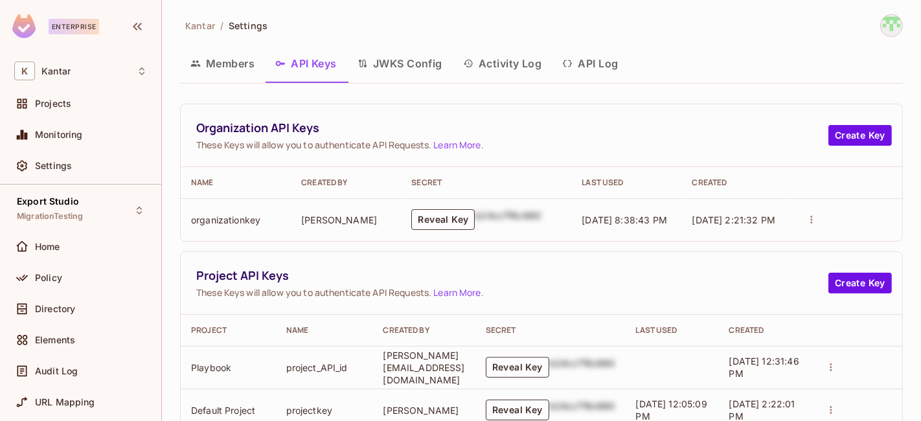
scroll to position [484, 0]
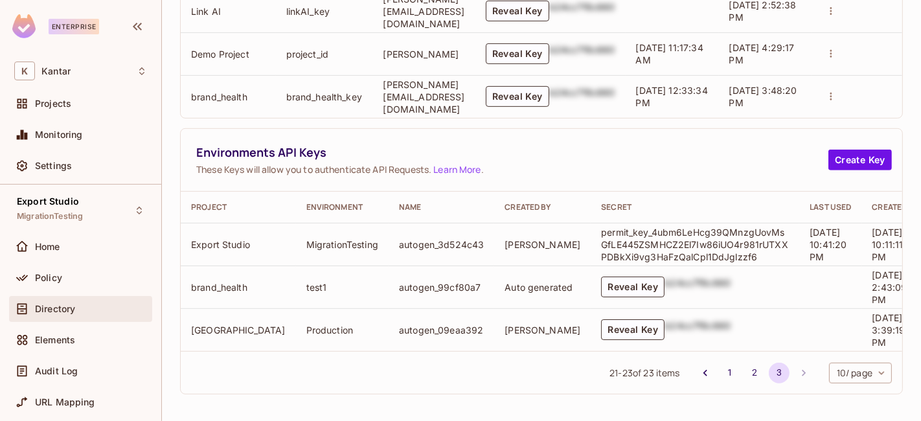
click at [102, 310] on div "Directory" at bounding box center [91, 309] width 112 height 10
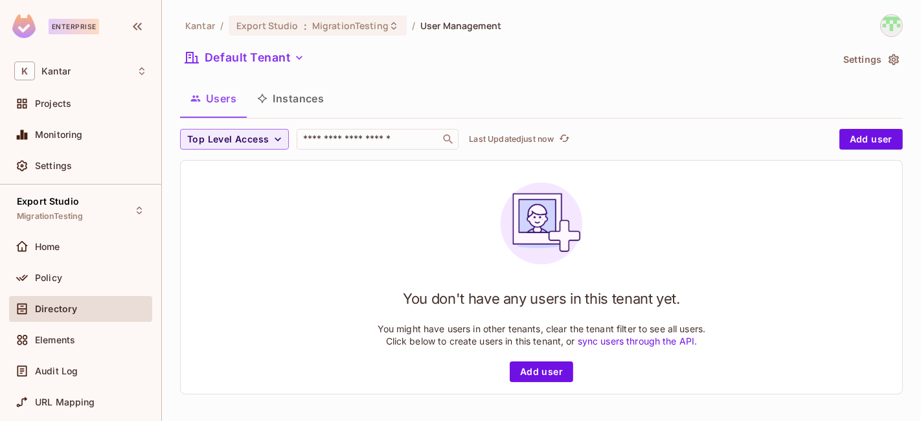
click at [314, 109] on button "Instances" at bounding box center [290, 98] width 87 height 32
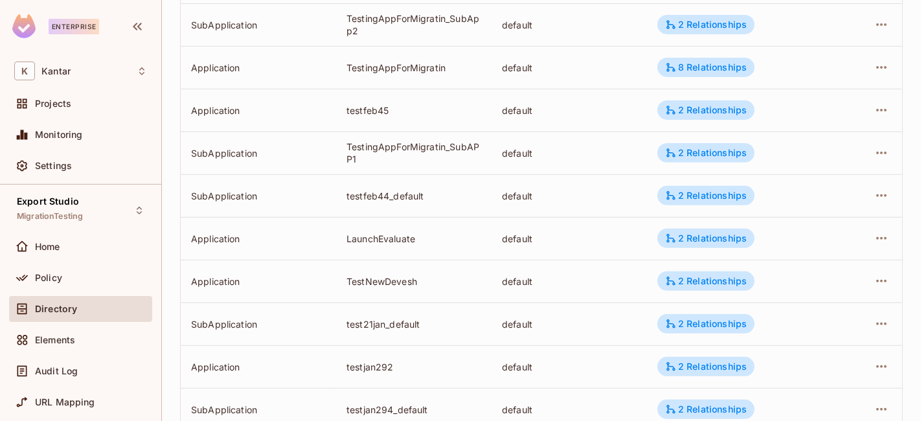
scroll to position [483, 0]
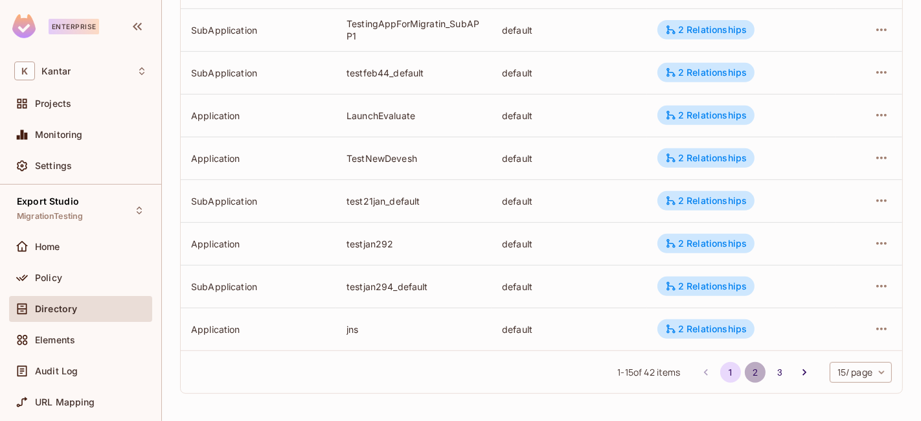
click at [745, 378] on button "2" at bounding box center [755, 372] width 21 height 21
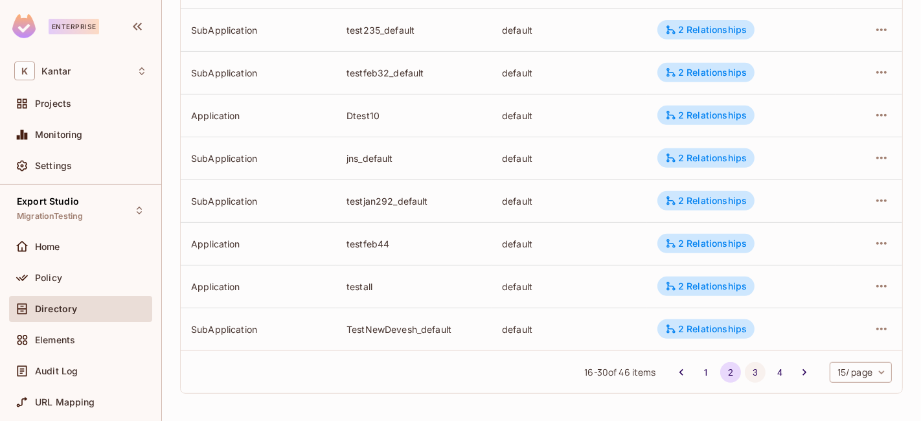
click at [749, 372] on button "3" at bounding box center [755, 372] width 21 height 21
click at [769, 372] on button "4" at bounding box center [779, 372] width 21 height 21
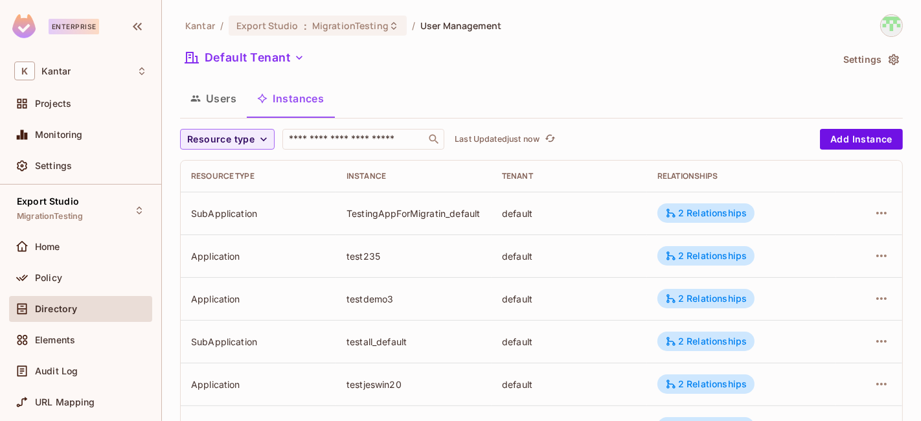
scroll to position [226, 0]
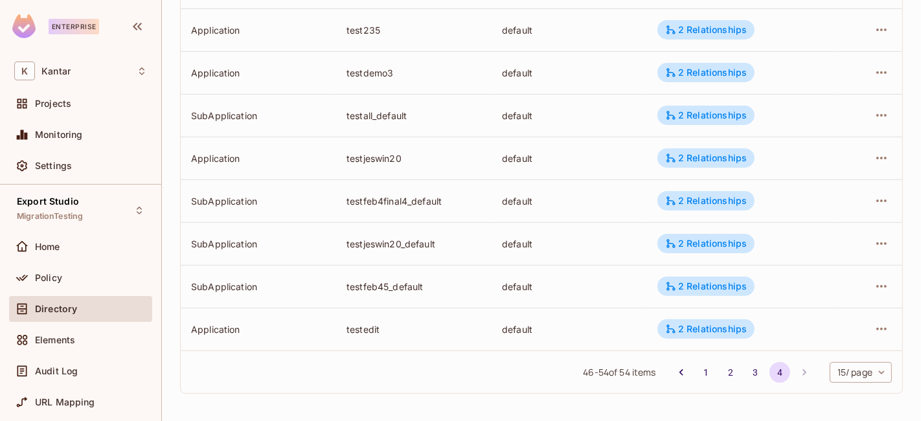
click at [792, 370] on li "pagination navigation" at bounding box center [804, 372] width 25 height 21
click at [826, 372] on body "Enterprise K Kantar Projects Monitoring Settings Export Studio MigrationTesting…" at bounding box center [460, 210] width 921 height 421
click at [840, 395] on li "100 / page" at bounding box center [848, 391] width 65 height 27
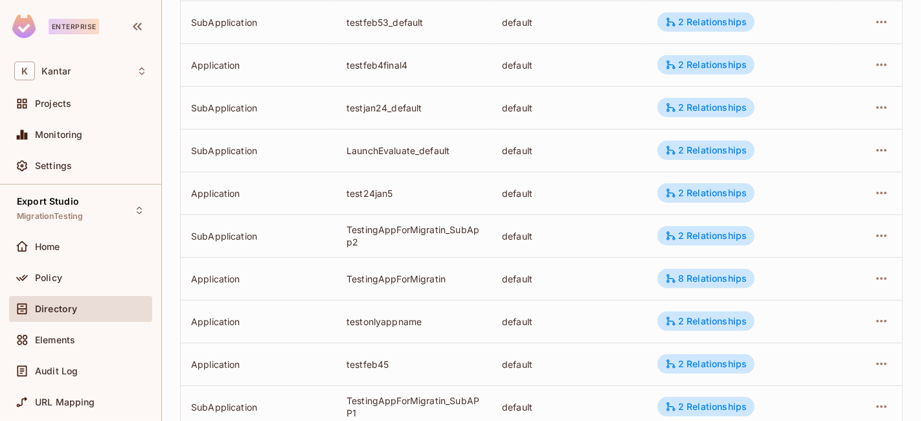
scroll to position [0, 0]
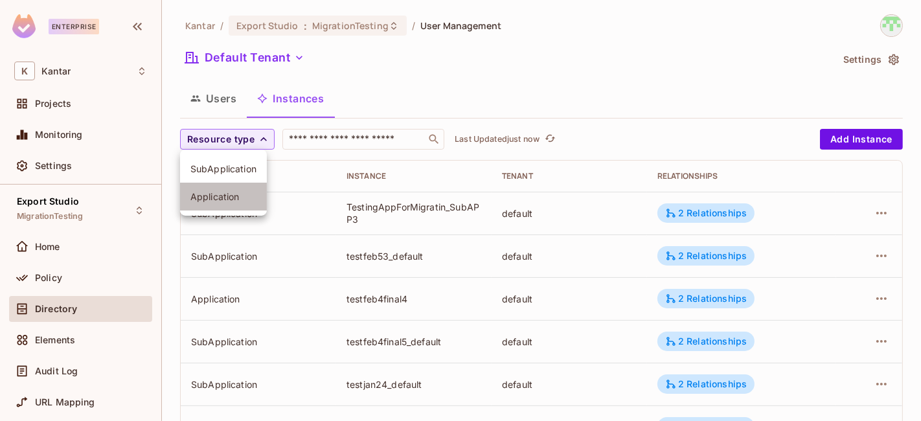
click at [238, 191] on span "Application" at bounding box center [223, 196] width 66 height 12
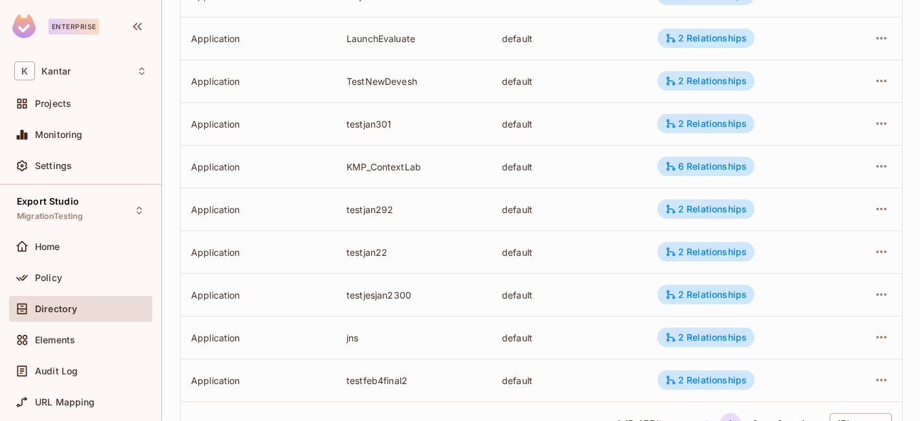
scroll to position [483, 0]
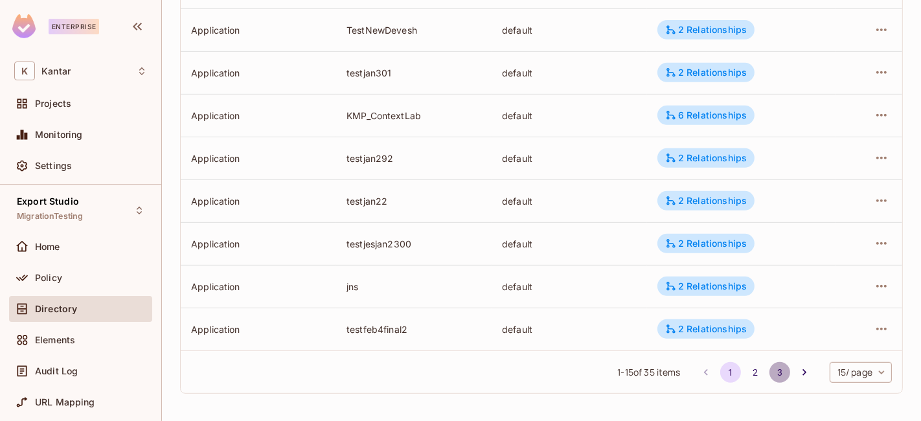
click at [773, 368] on button "3" at bounding box center [779, 372] width 21 height 21
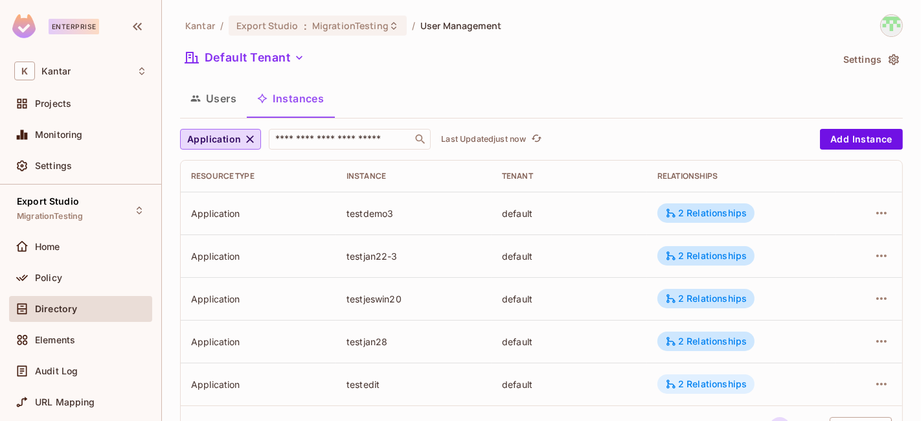
scroll to position [55, 0]
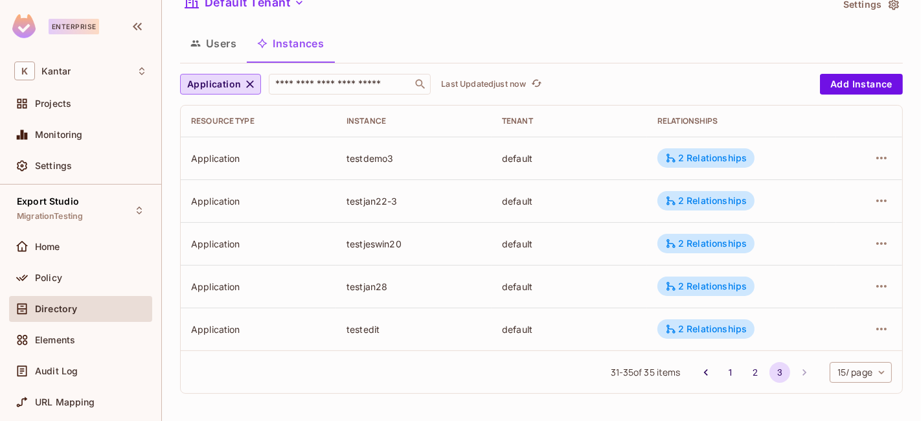
click at [822, 371] on body "Enterprise K Kantar Projects Monitoring Settings Export Studio MigrationTesting…" at bounding box center [460, 210] width 921 height 421
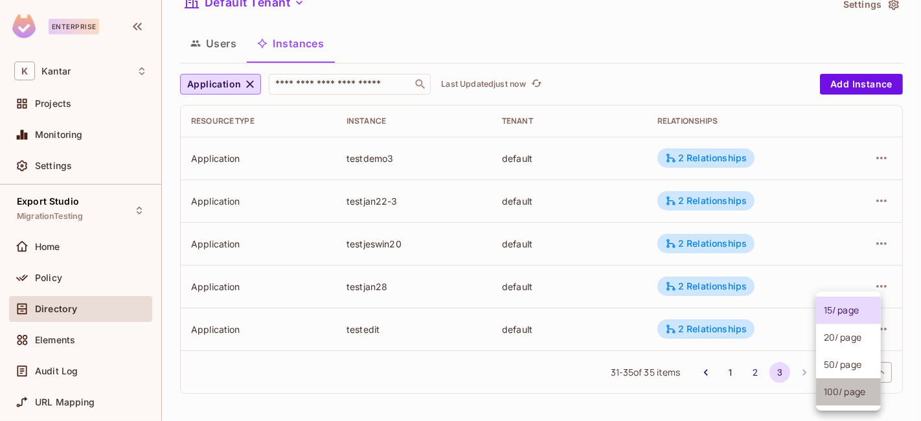
click at [838, 389] on li "100 / page" at bounding box center [848, 391] width 65 height 27
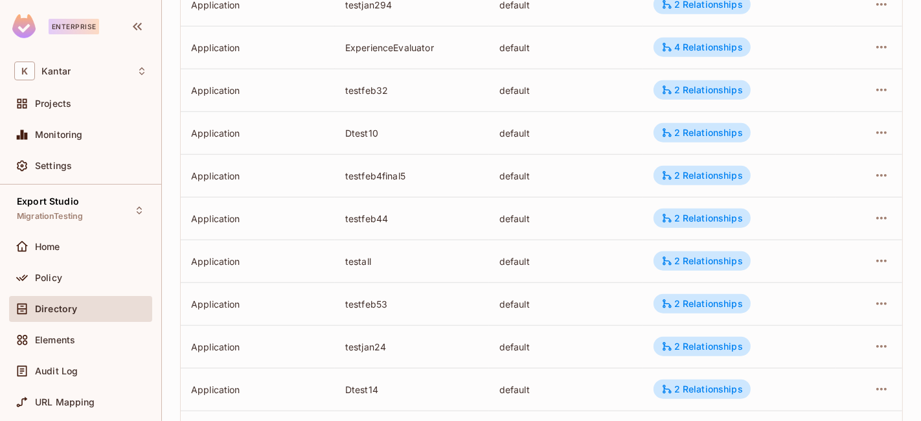
scroll to position [791, 0]
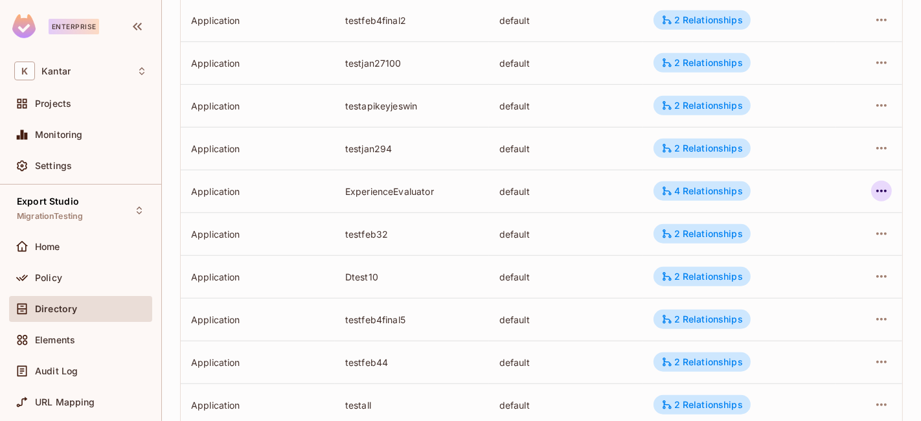
click at [874, 192] on icon "button" at bounding box center [882, 191] width 16 height 16
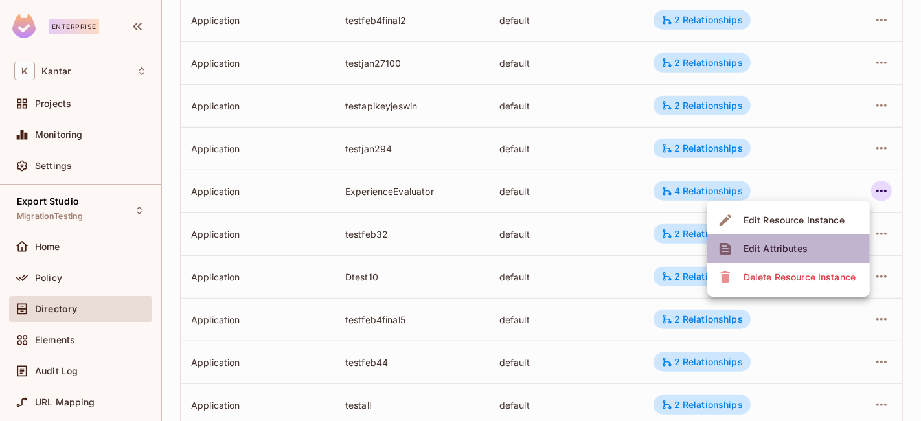
click at [827, 242] on li "Edit Attributes" at bounding box center [788, 248] width 163 height 28
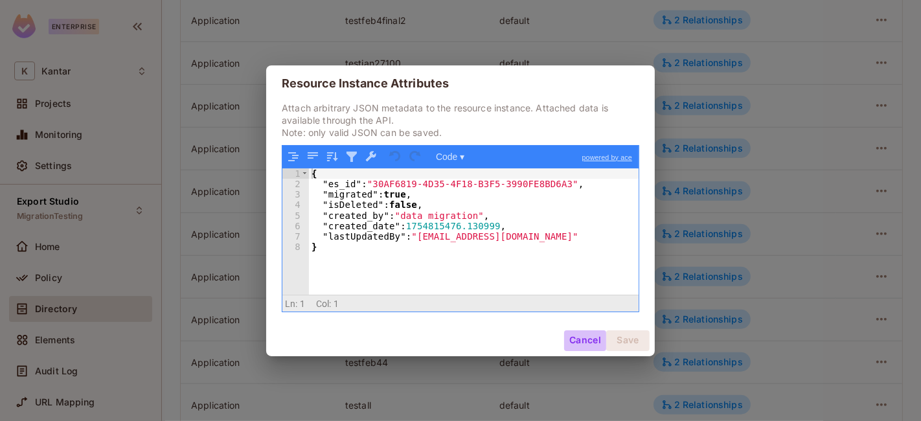
click at [586, 338] on button "Cancel" at bounding box center [585, 340] width 42 height 21
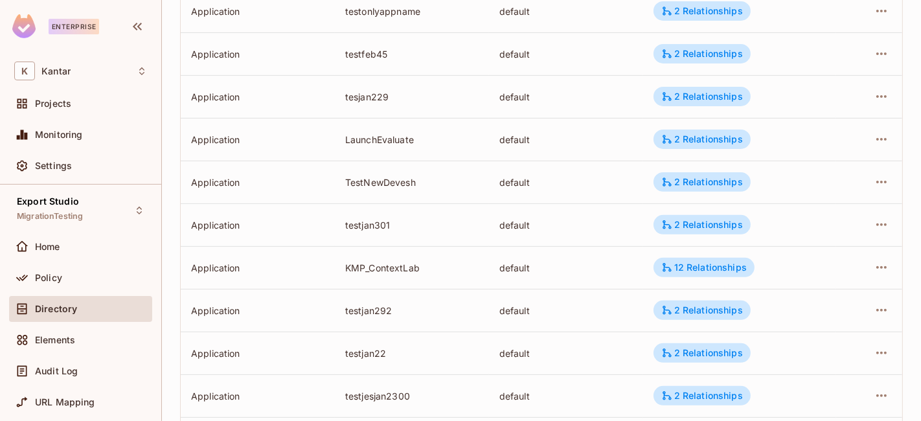
scroll to position [0, 0]
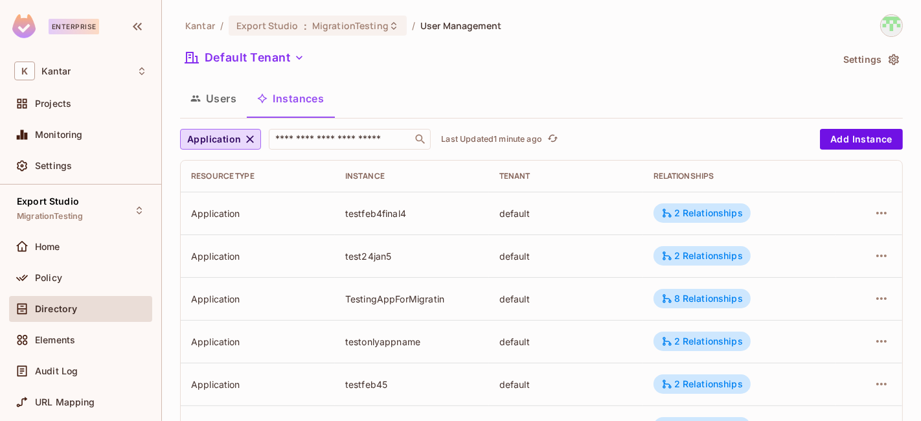
click at [251, 144] on icon "button" at bounding box center [250, 139] width 13 height 13
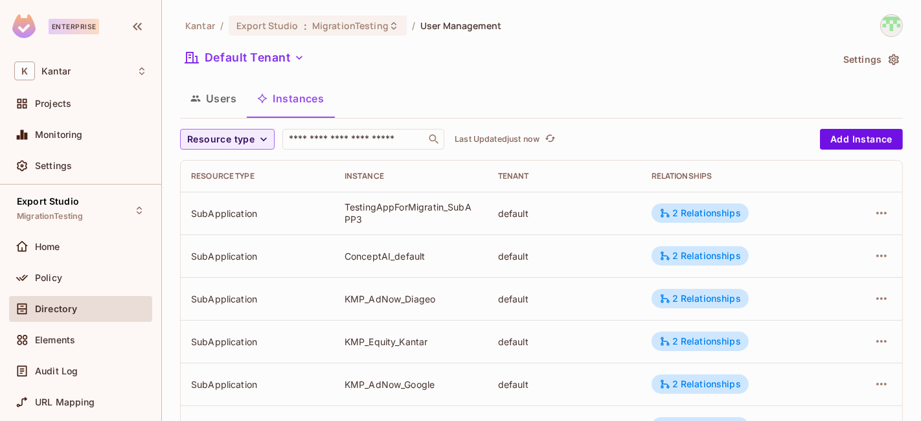
click at [229, 148] on button "Resource type" at bounding box center [227, 139] width 95 height 21
click at [242, 196] on span "Application" at bounding box center [223, 196] width 66 height 12
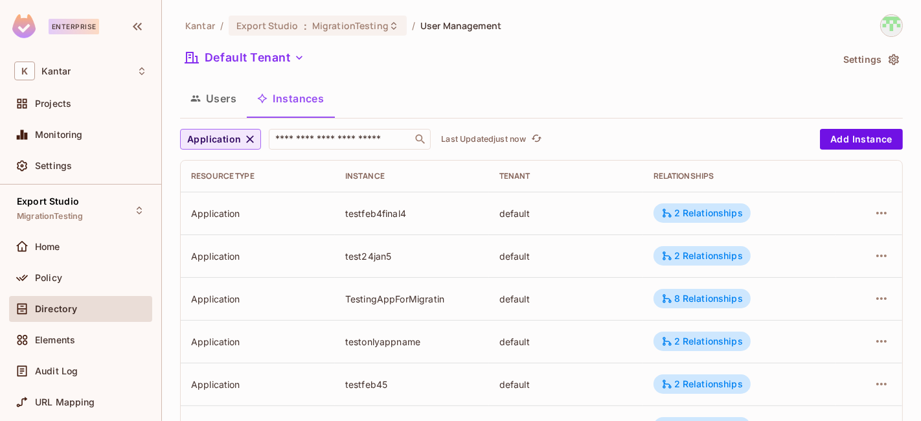
click at [234, 143] on span "Application" at bounding box center [214, 139] width 54 height 16
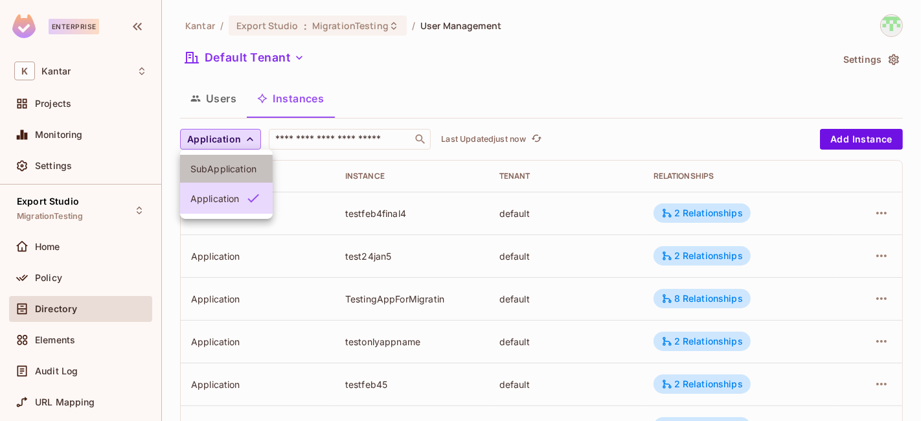
click at [242, 170] on span "SubApplication" at bounding box center [226, 169] width 72 height 12
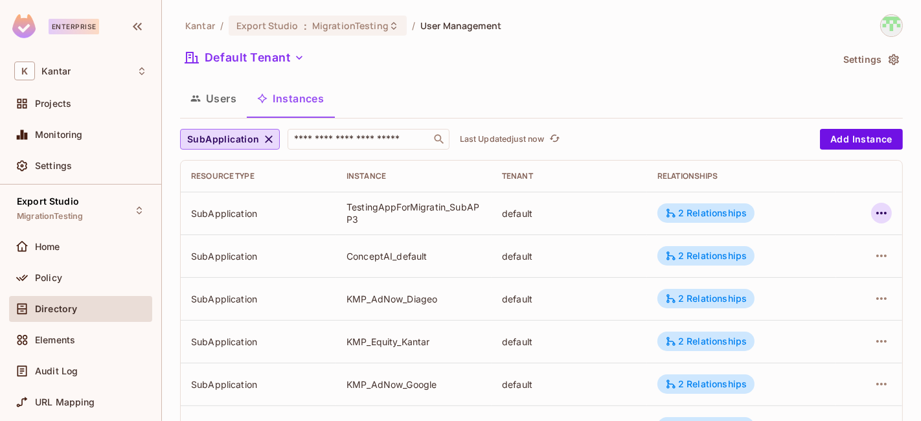
click at [874, 210] on icon "button" at bounding box center [882, 213] width 16 height 16
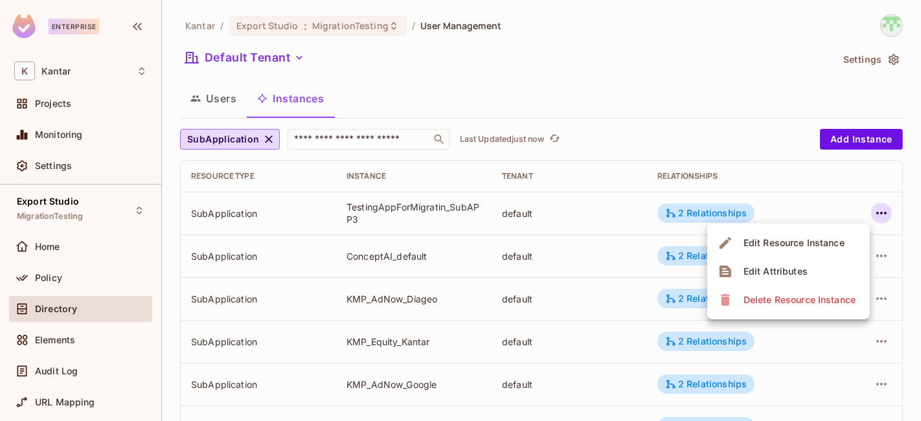
click at [819, 269] on li "Edit Attributes" at bounding box center [788, 271] width 163 height 28
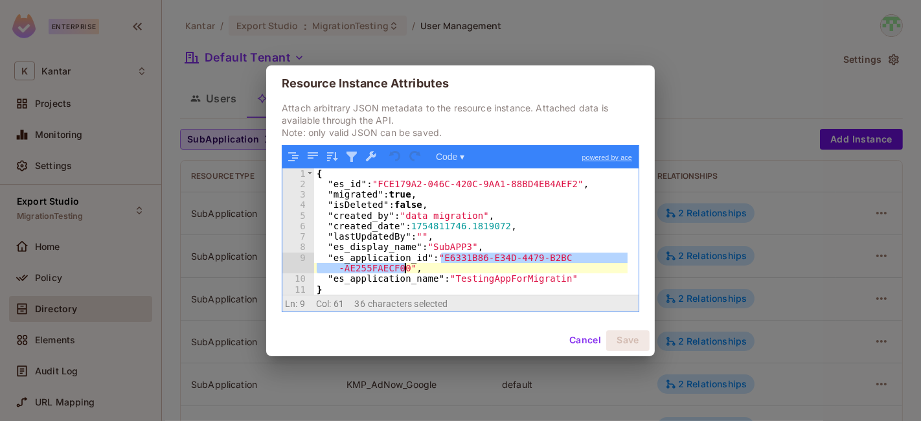
drag, startPoint x: 439, startPoint y: 259, endPoint x: 399, endPoint y: 264, distance: 40.5
click at [406, 267] on div "{ "es_id" : "FCE179A2-046C-420C-9AA1-88BD4EB4AEF2" , "migrated" : true , "isDel…" at bounding box center [471, 242] width 314 height 148
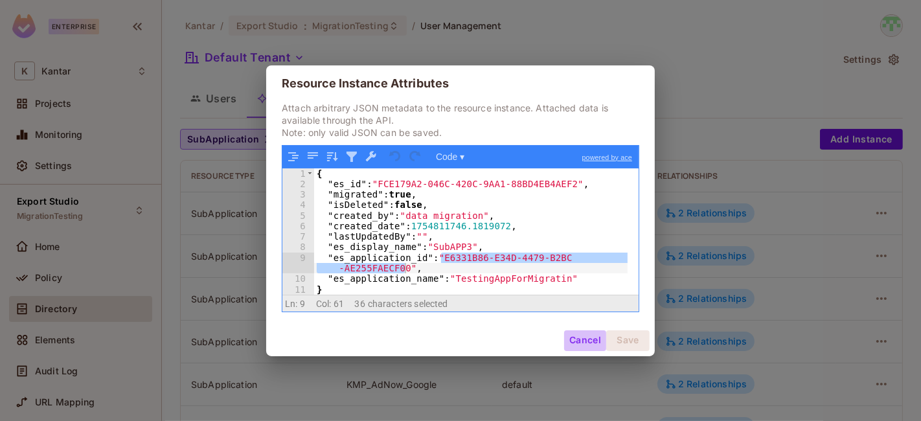
click at [575, 343] on button "Cancel" at bounding box center [585, 340] width 42 height 21
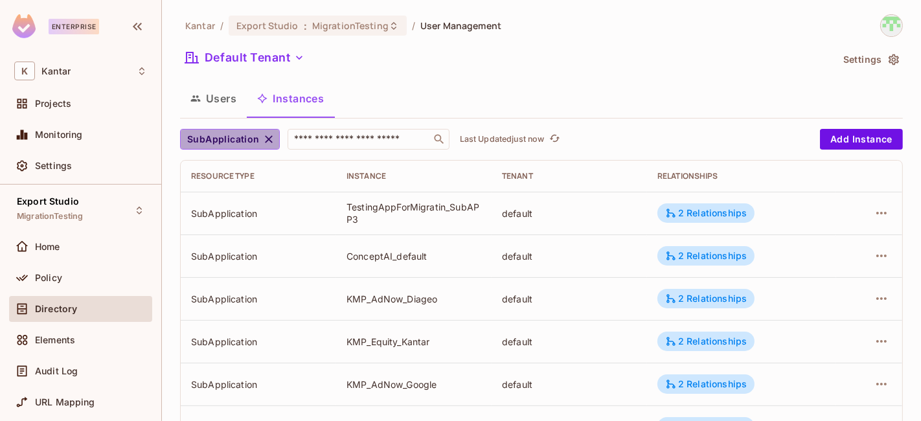
click at [262, 139] on icon "button" at bounding box center [268, 139] width 13 height 13
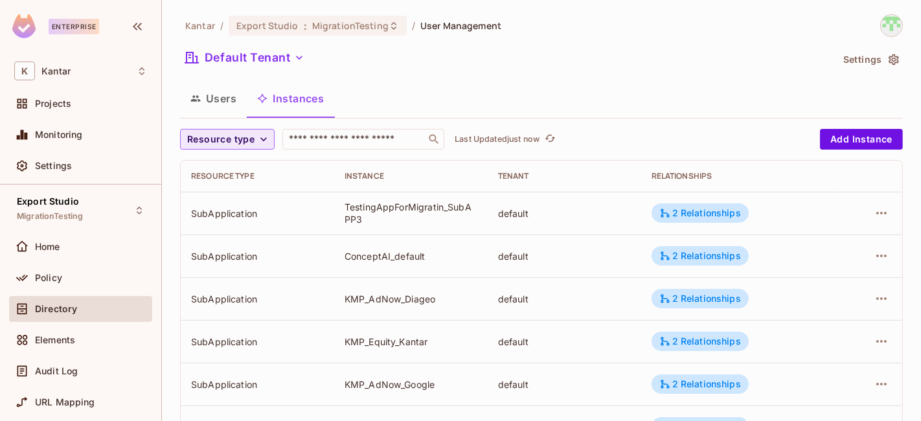
click at [233, 140] on span "Resource type" at bounding box center [220, 139] width 67 height 16
click at [234, 193] on span "Application" at bounding box center [223, 196] width 66 height 12
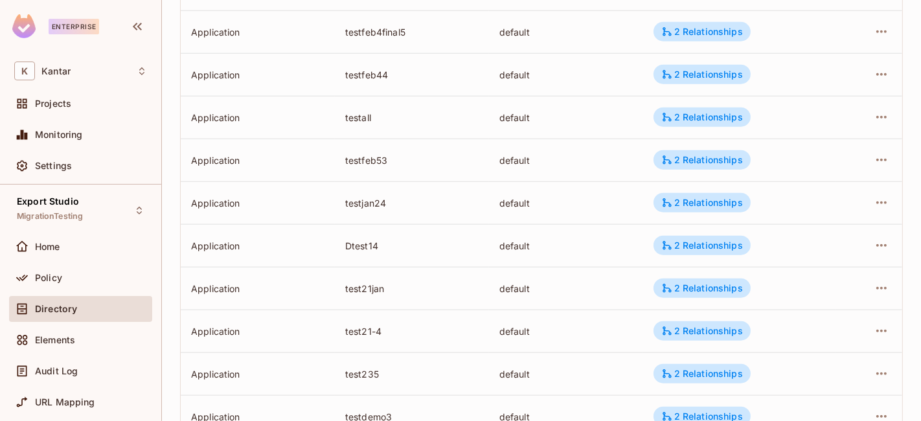
scroll to position [1337, 0]
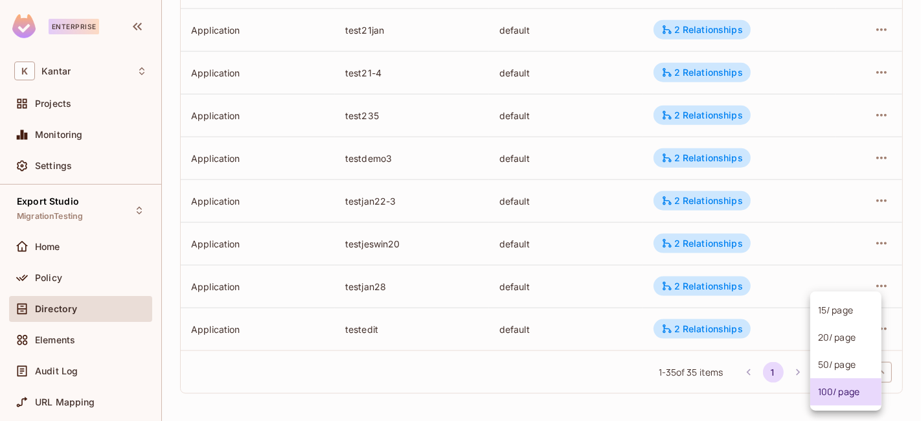
click at [842, 372] on body "Enterprise K Kantar Projects Monitoring Settings Export Studio MigrationTesting…" at bounding box center [460, 210] width 921 height 421
click at [527, 374] on div at bounding box center [460, 210] width 921 height 421
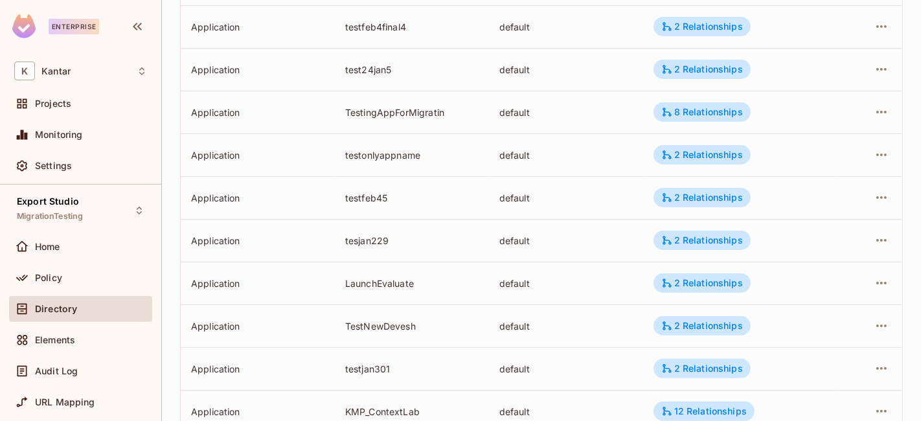
scroll to position [42, 0]
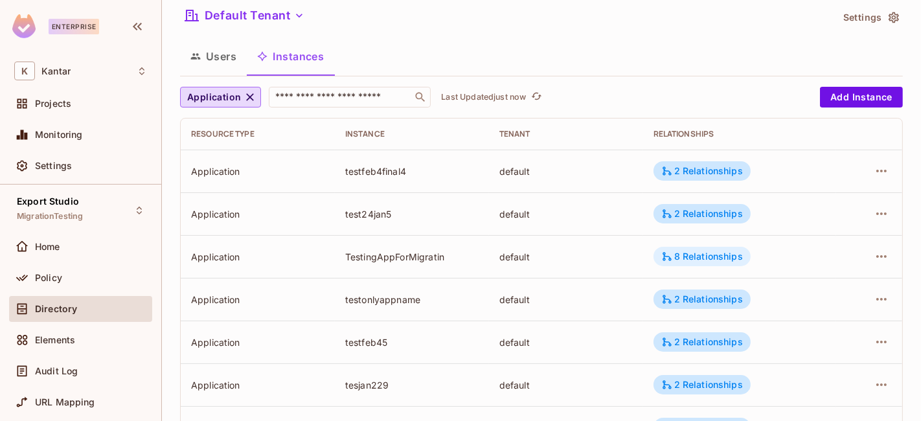
click at [706, 257] on div "8 Relationships" at bounding box center [702, 257] width 82 height 12
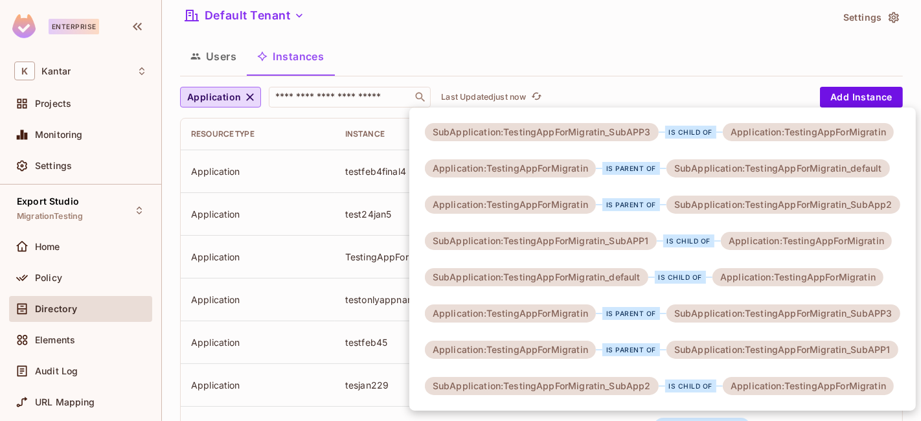
click at [333, 264] on div at bounding box center [460, 210] width 921 height 421
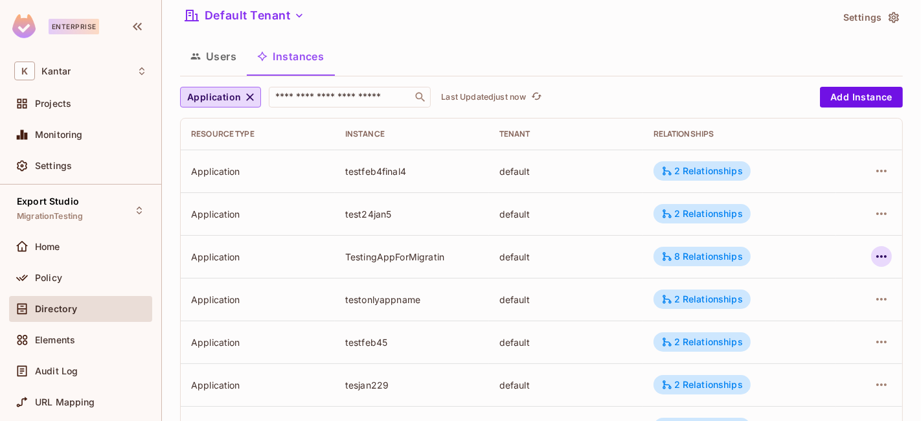
click at [874, 260] on icon "button" at bounding box center [882, 257] width 16 height 16
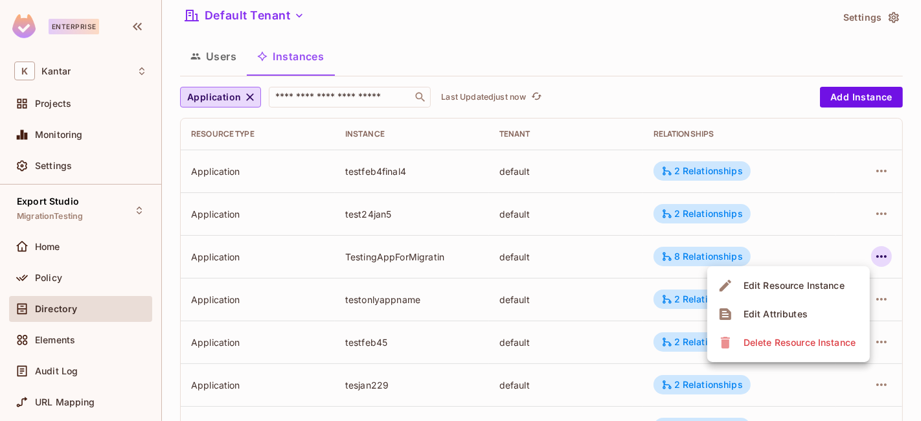
click at [791, 306] on span "Edit Attributes" at bounding box center [776, 314] width 72 height 21
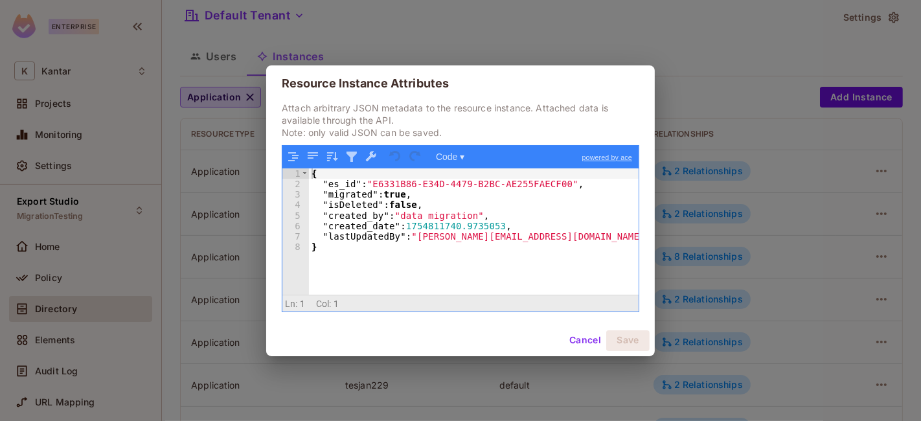
click at [554, 290] on div "{ "es_id" : "E6331B86-E34D-4479-B2BC-AE255FAECF00" , "migrated" : true , "isDel…" at bounding box center [474, 242] width 330 height 148
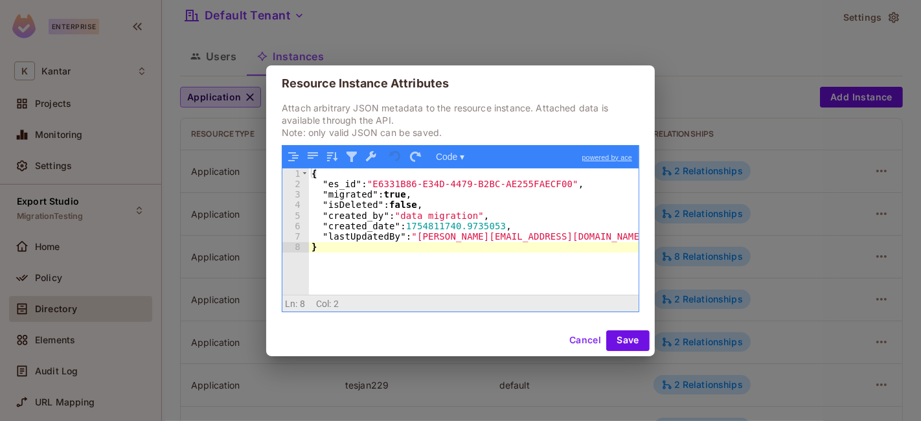
click at [579, 343] on button "Cancel" at bounding box center [585, 340] width 42 height 21
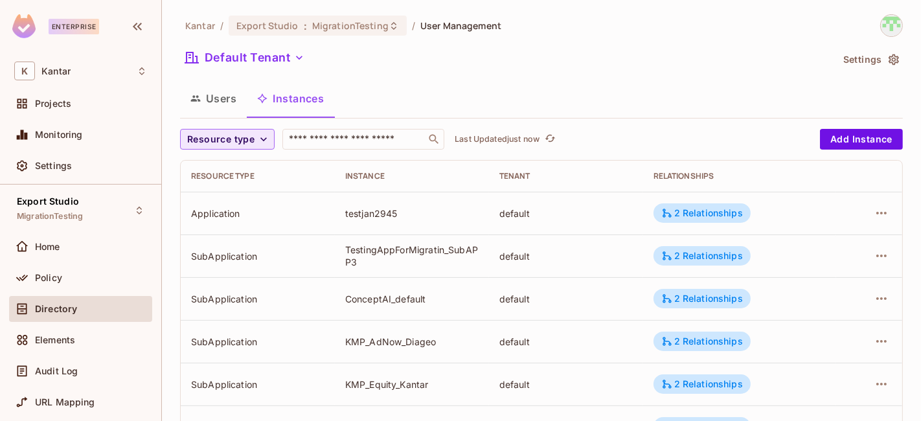
click at [234, 141] on span "Resource type" at bounding box center [220, 139] width 67 height 16
click at [240, 196] on span "Application" at bounding box center [223, 196] width 66 height 12
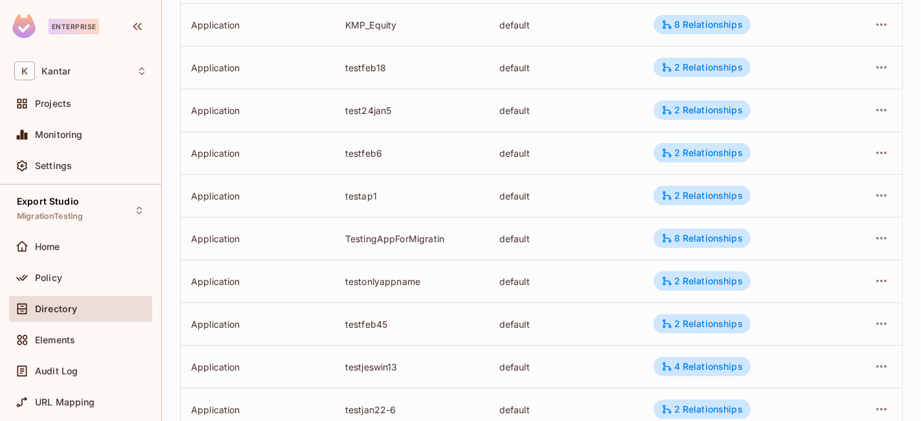
scroll to position [483, 0]
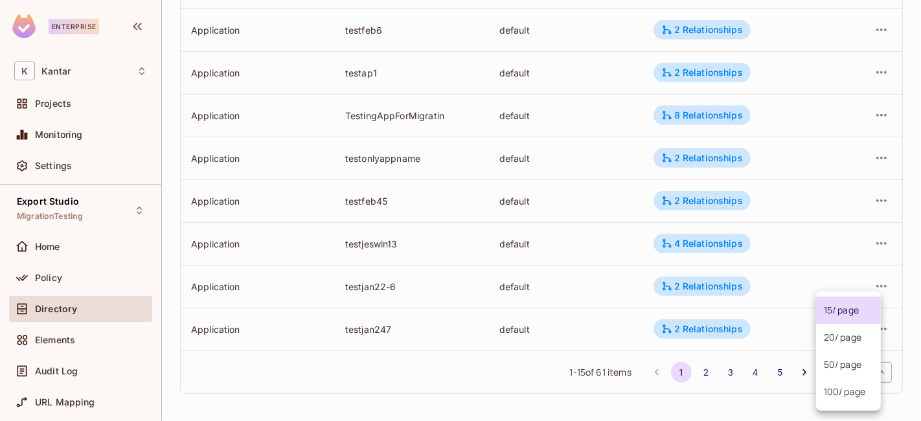
click at [839, 378] on body "Enterprise K Kantar Projects Monitoring Settings Export Studio MigrationTesting…" at bounding box center [460, 210] width 921 height 421
click at [837, 399] on li "100 / page" at bounding box center [848, 391] width 65 height 27
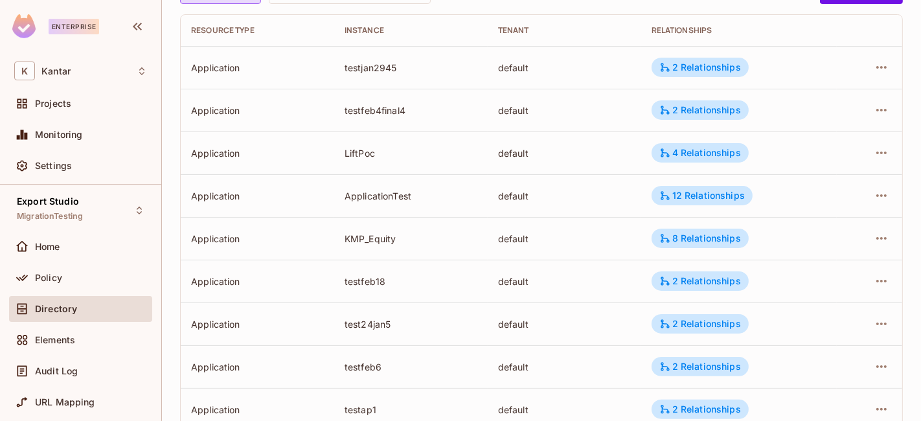
scroll to position [74, 0]
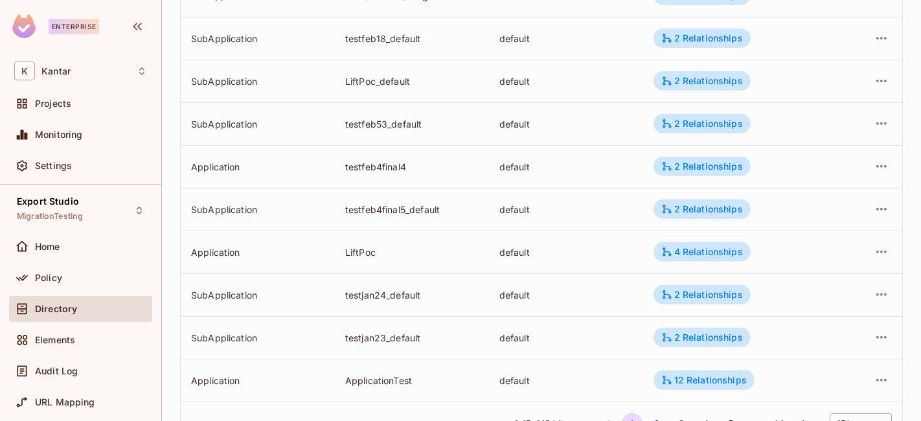
scroll to position [483, 0]
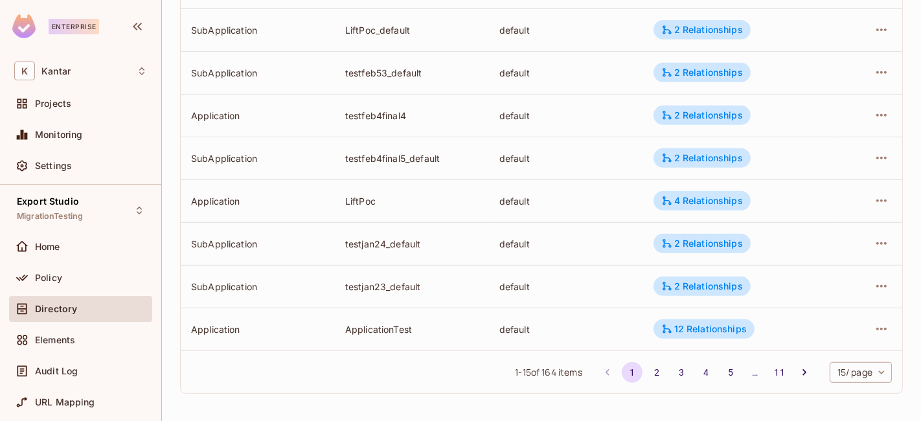
click at [849, 374] on body "Enterprise K Kantar Projects Monitoring Settings Export Studio MigrationTesting…" at bounding box center [460, 210] width 921 height 421
click at [835, 399] on li "100 / page" at bounding box center [848, 391] width 65 height 27
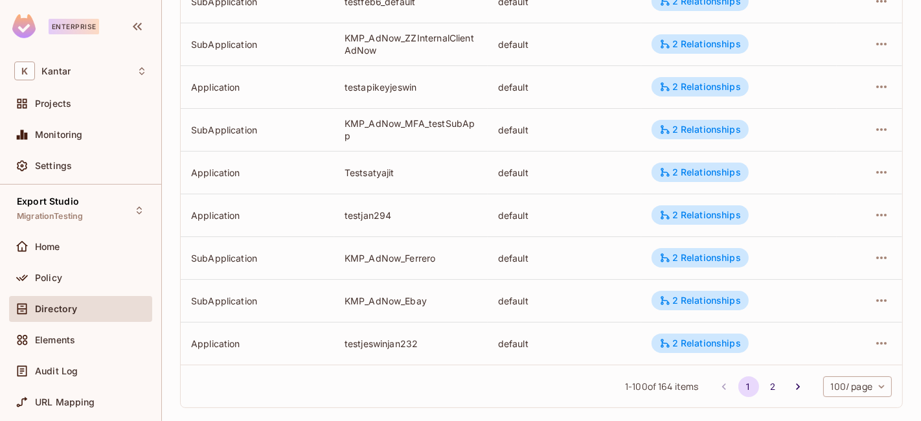
scroll to position [4116, 0]
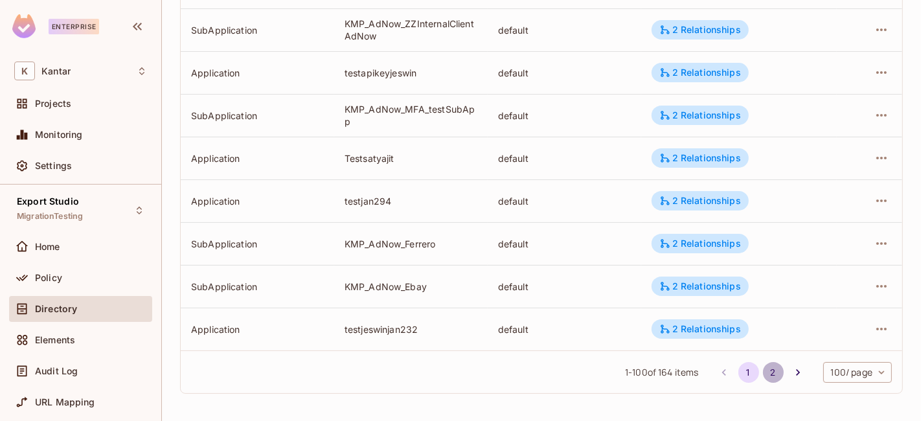
click at [768, 369] on button "2" at bounding box center [773, 372] width 21 height 21
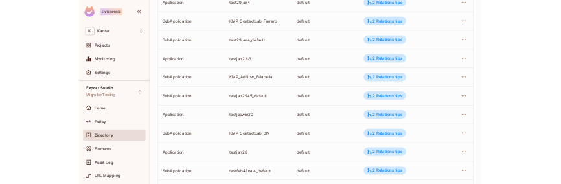
scroll to position [2578, 0]
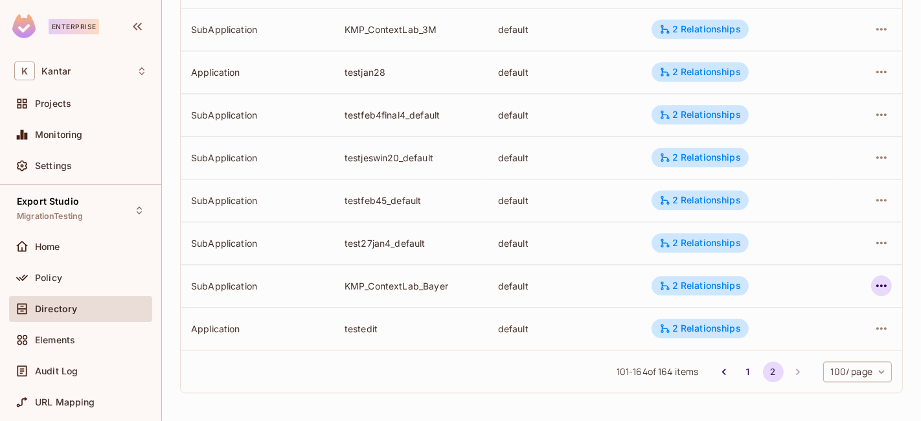
click at [874, 280] on icon "button" at bounding box center [882, 286] width 16 height 16
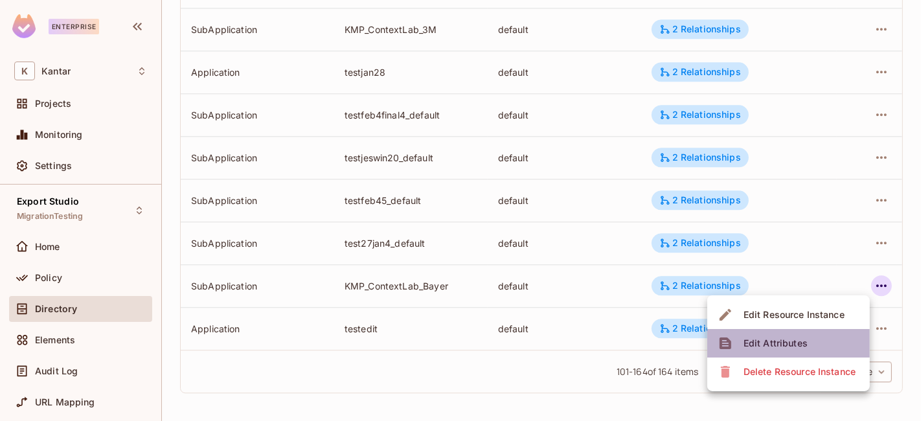
click at [799, 343] on div "Edit Attributes" at bounding box center [776, 343] width 64 height 13
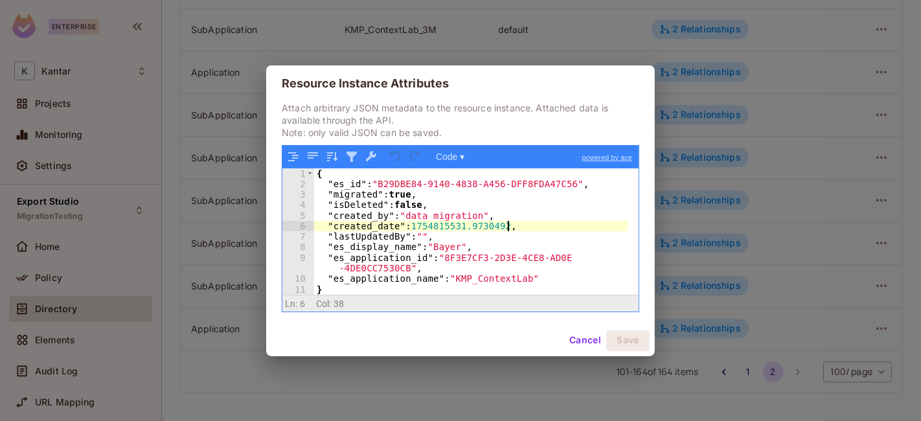
click at [571, 225] on div "{ "es_id" : "B29DBE84-9140-4838-A456-DFF8FDA47C56" , "migrated" : true , "isDel…" at bounding box center [471, 242] width 314 height 148
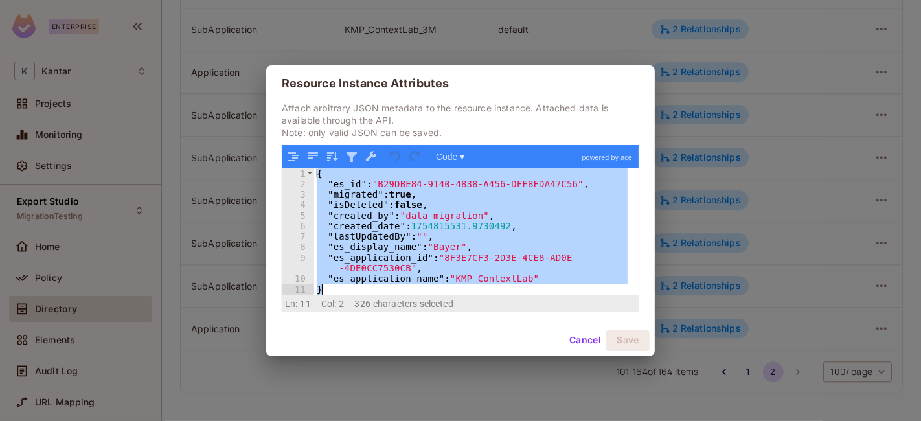
click at [588, 345] on button "Cancel" at bounding box center [585, 340] width 42 height 21
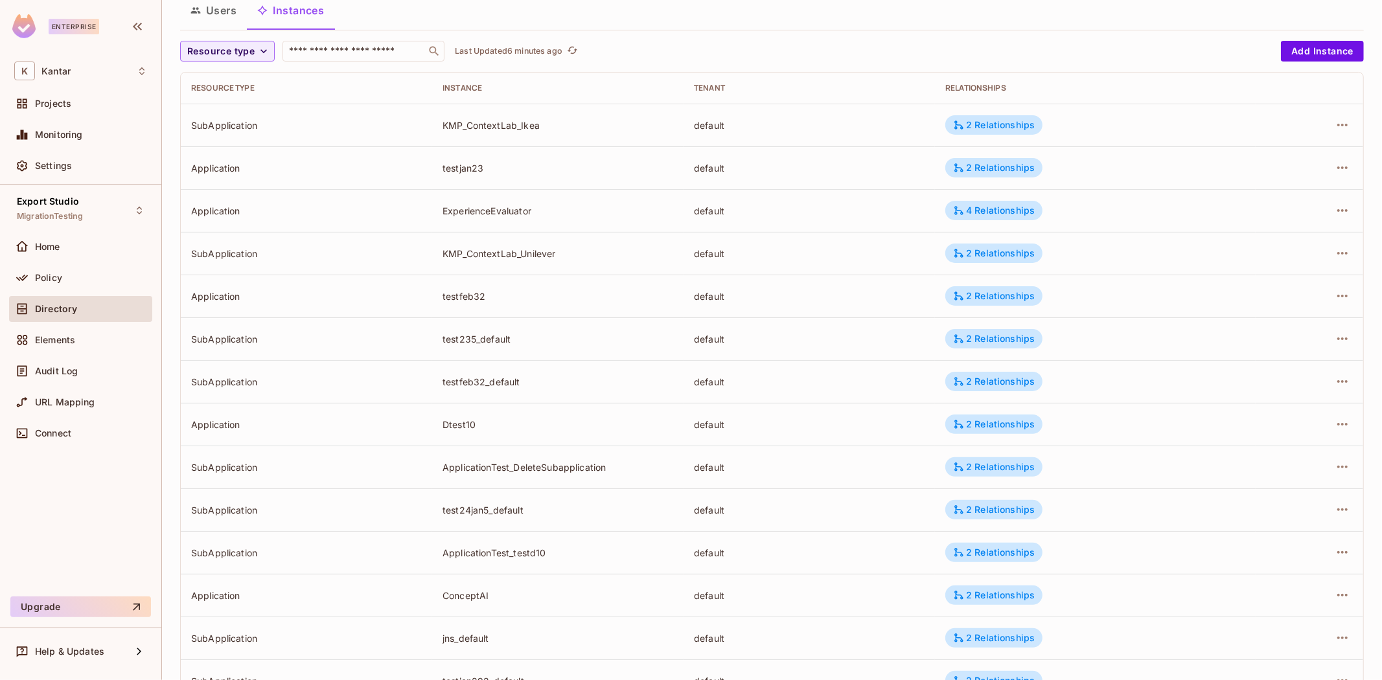
scroll to position [0, 0]
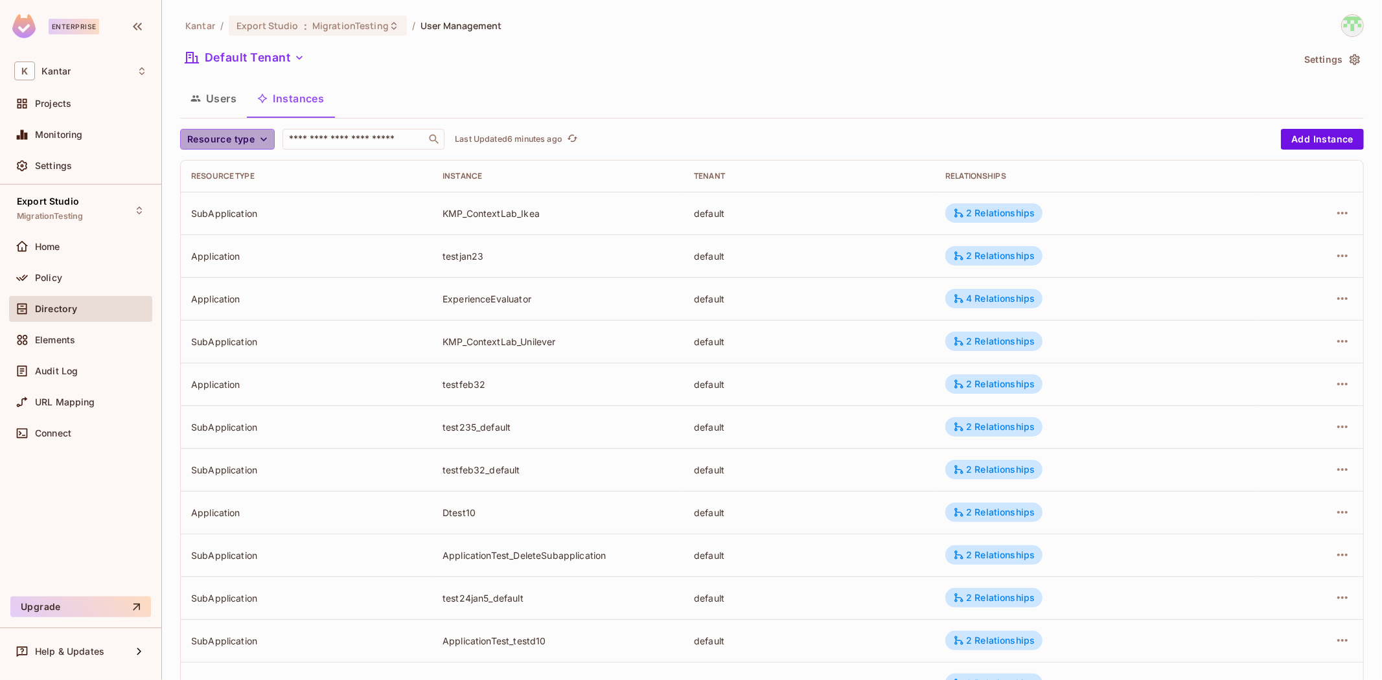
click at [250, 149] on button "Resource type" at bounding box center [227, 139] width 95 height 21
click at [247, 189] on li "Application" at bounding box center [223, 197] width 87 height 28
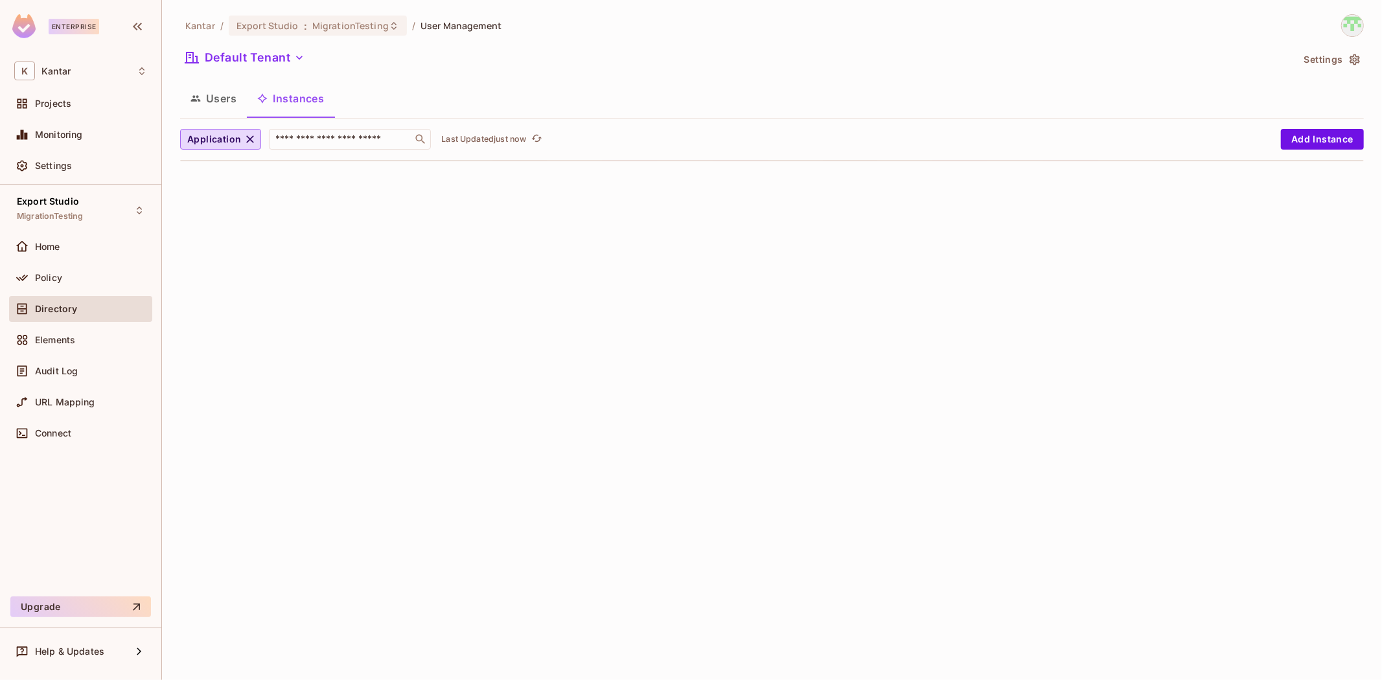
drag, startPoint x: 249, startPoint y: 138, endPoint x: 249, endPoint y: 155, distance: 17.5
click at [250, 138] on icon "button" at bounding box center [251, 139] width 8 height 8
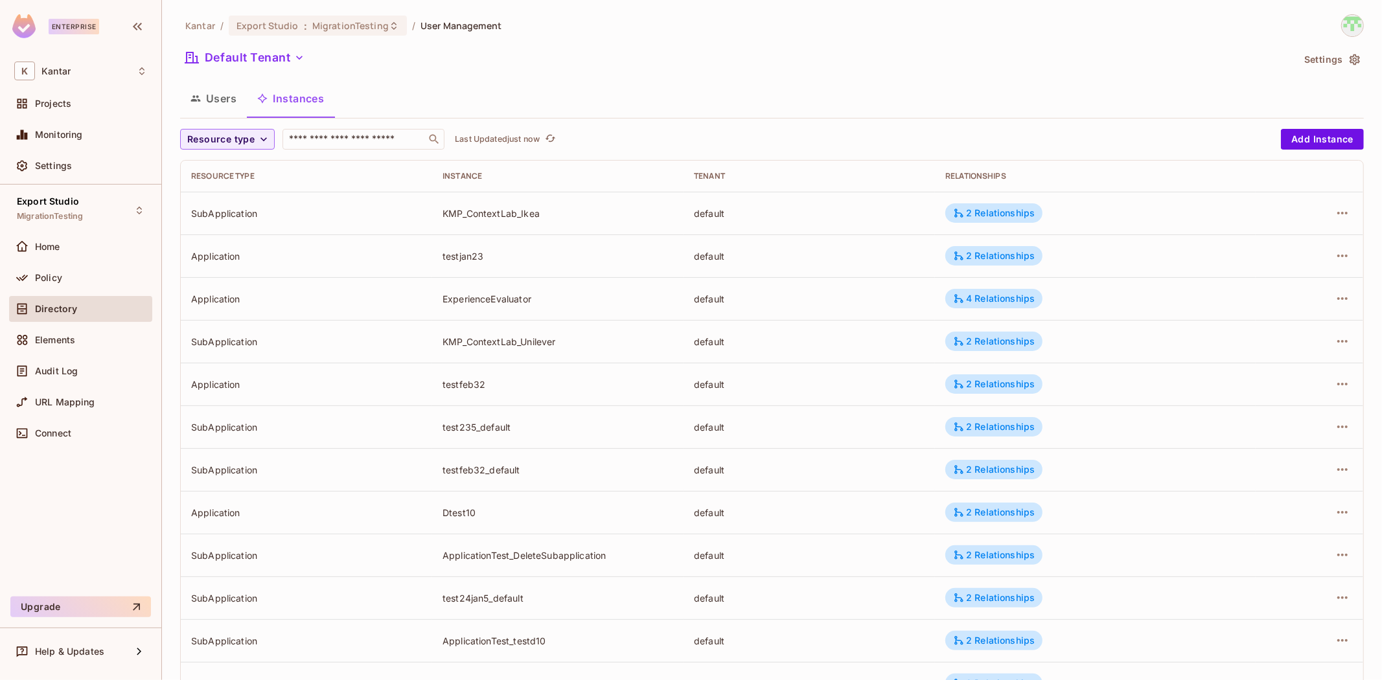
click at [596, 89] on div "Users Instances" at bounding box center [771, 98] width 1183 height 32
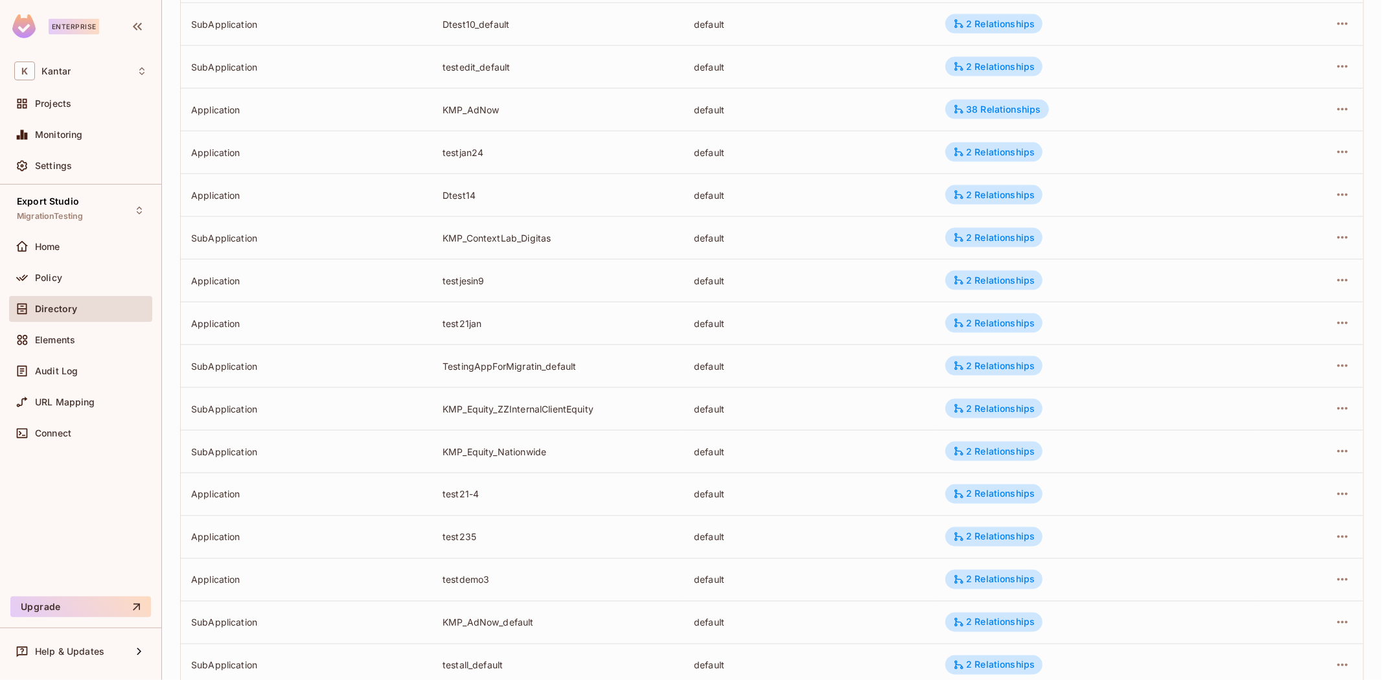
scroll to position [1455, 0]
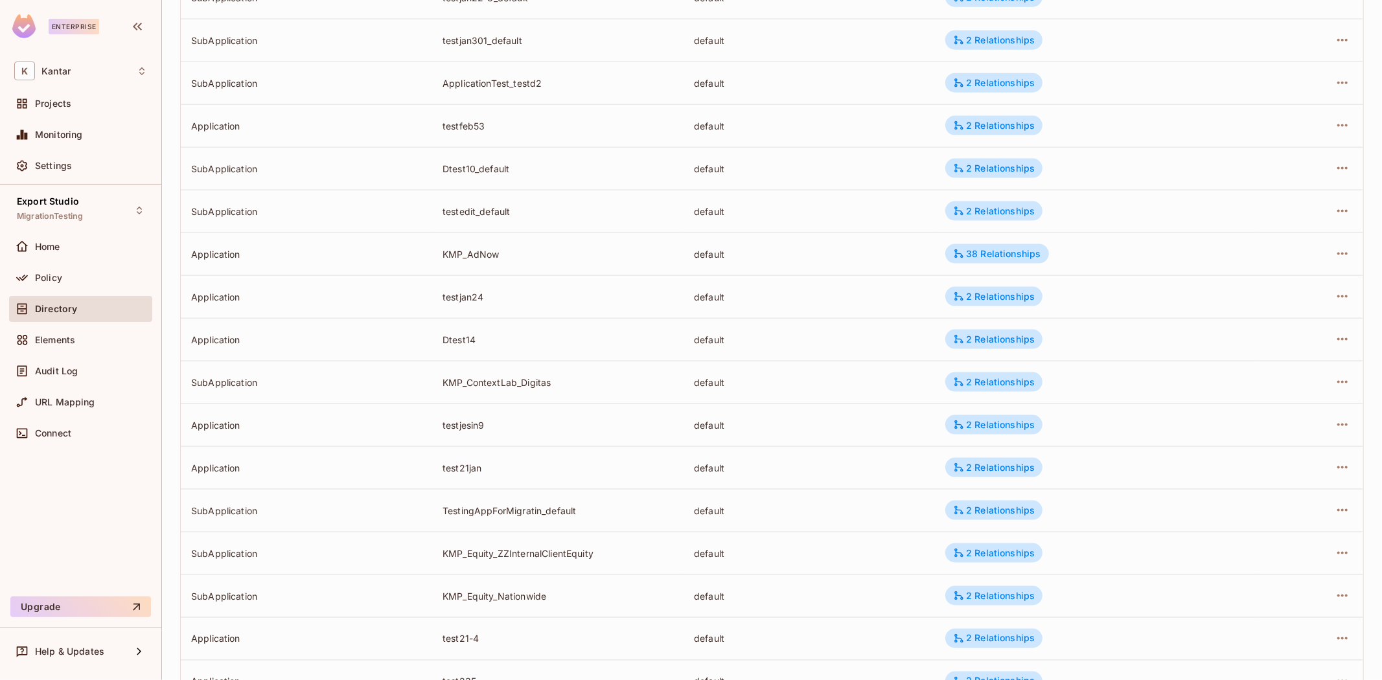
click at [920, 177] on td "2 Relationships" at bounding box center [1095, 168] width 321 height 43
click at [920, 183] on td "2 Relationships" at bounding box center [1095, 168] width 321 height 43
click at [920, 254] on div "38 Relationships" at bounding box center [996, 254] width 87 height 12
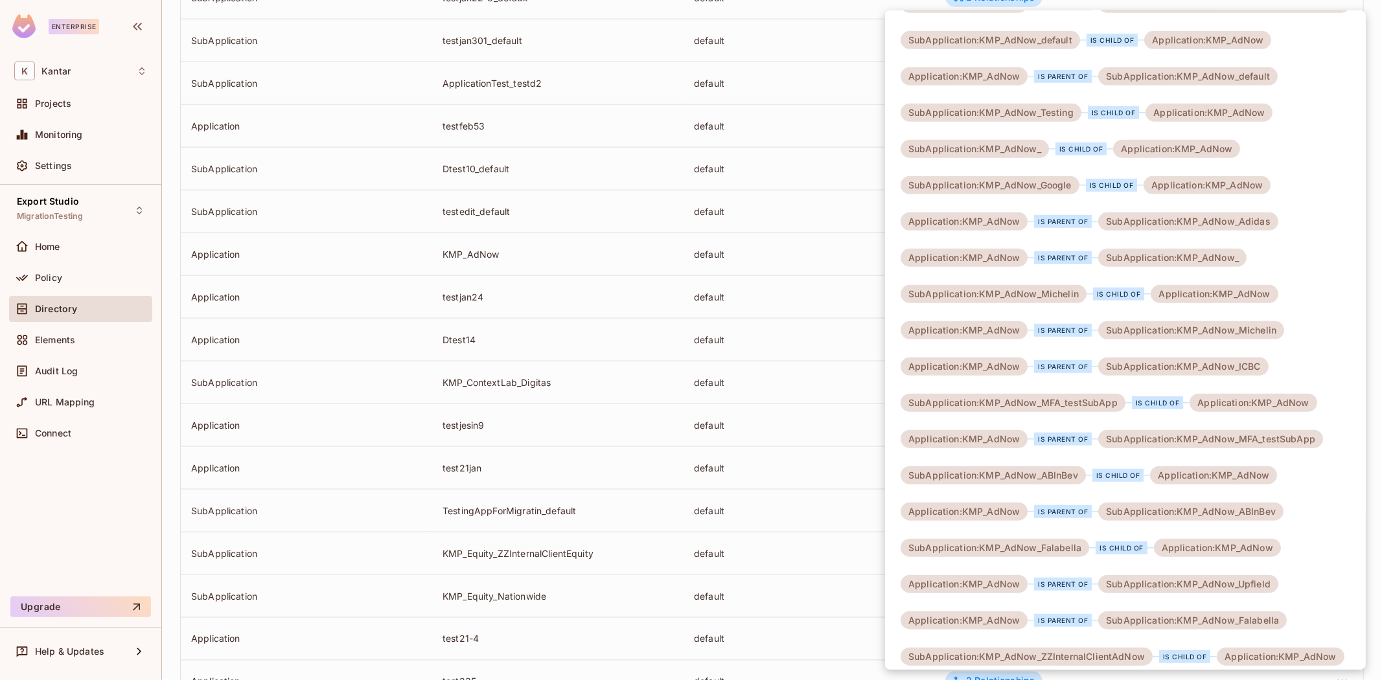
scroll to position [731, 0]
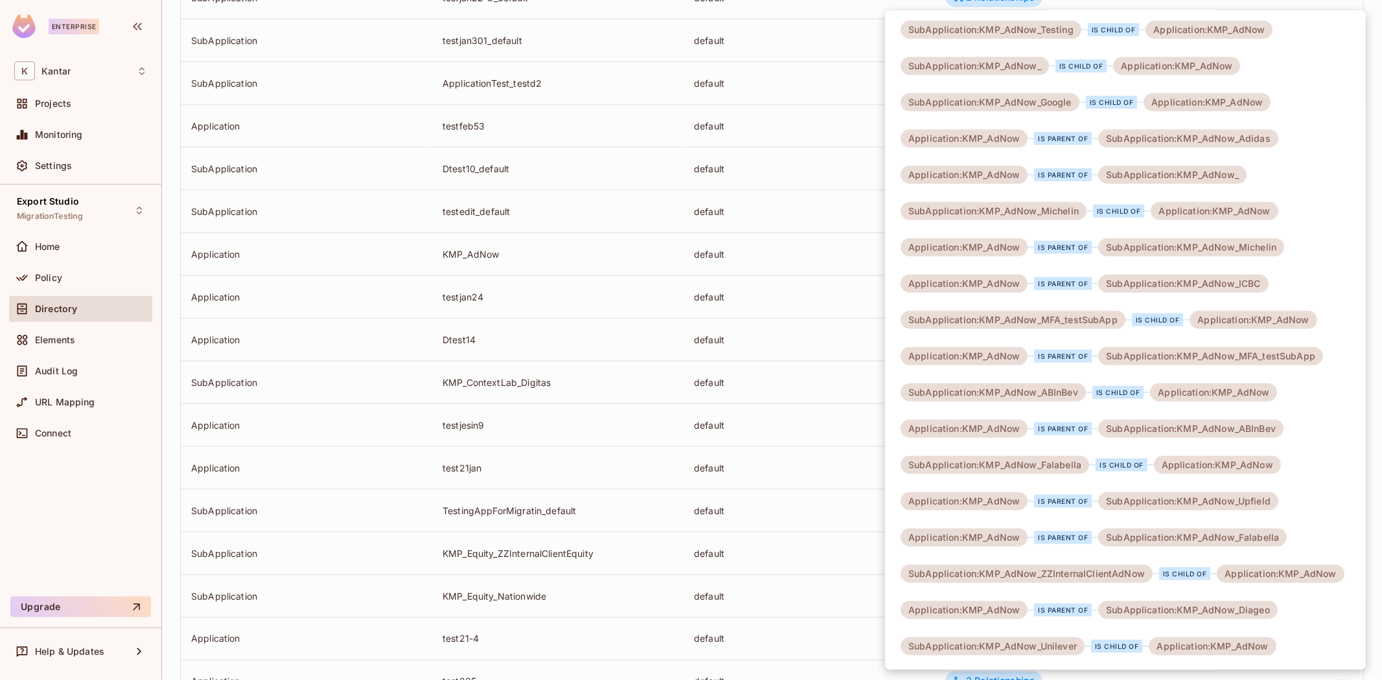
click at [806, 260] on div at bounding box center [691, 340] width 1382 height 680
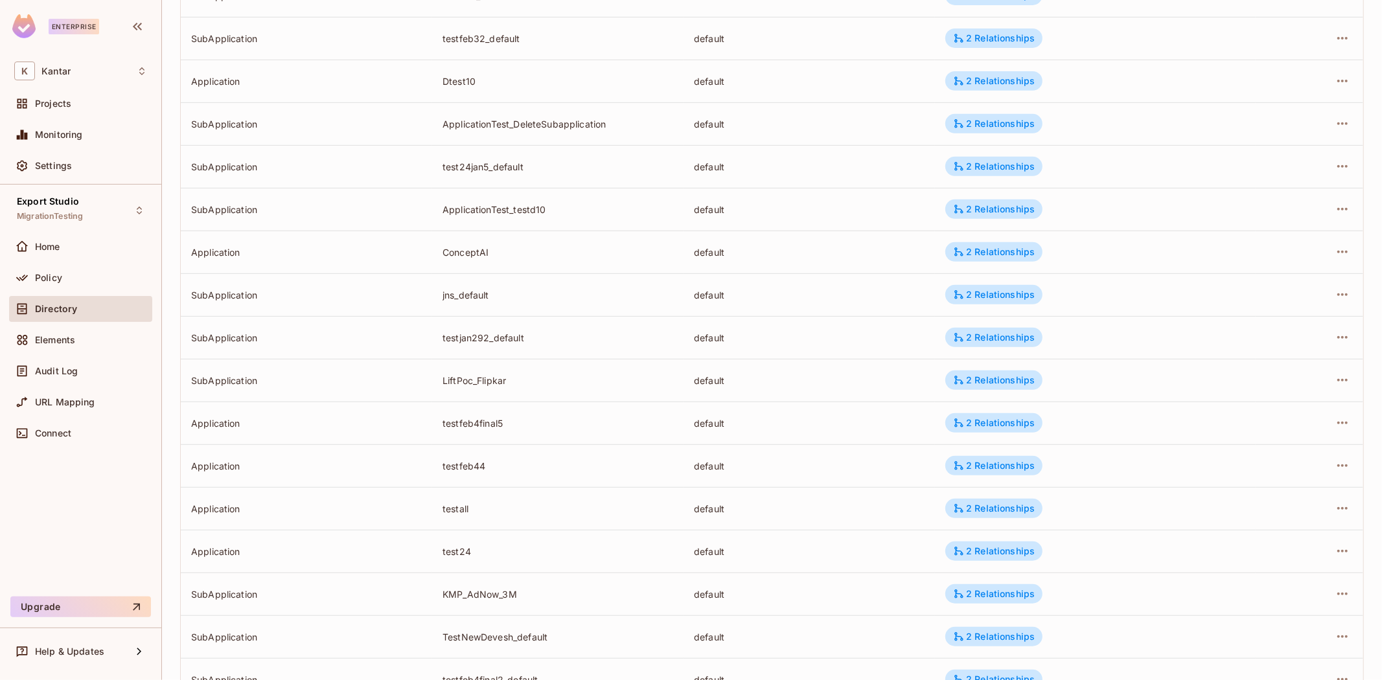
scroll to position [0, 0]
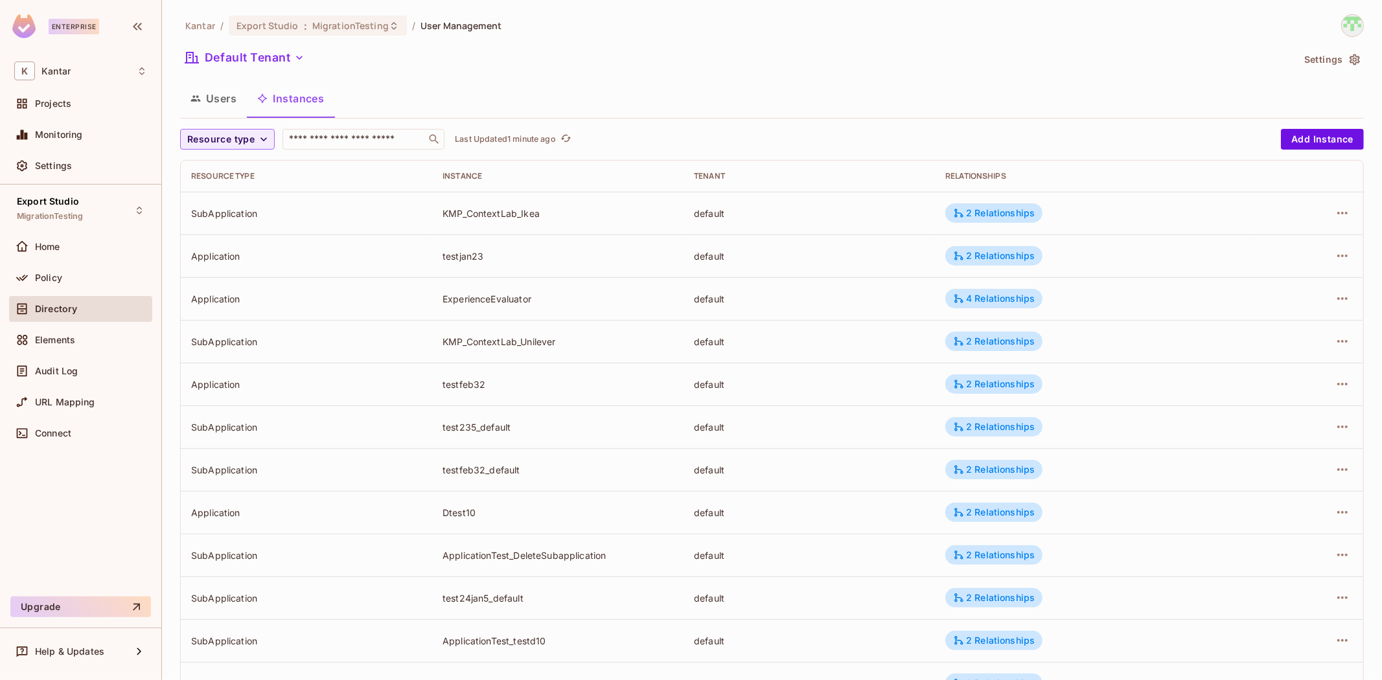
click at [717, 92] on div "Users Instances" at bounding box center [771, 98] width 1183 height 32
click at [266, 141] on icon "button" at bounding box center [263, 139] width 13 height 13
click at [240, 170] on span "SubApplication" at bounding box center [223, 169] width 66 height 12
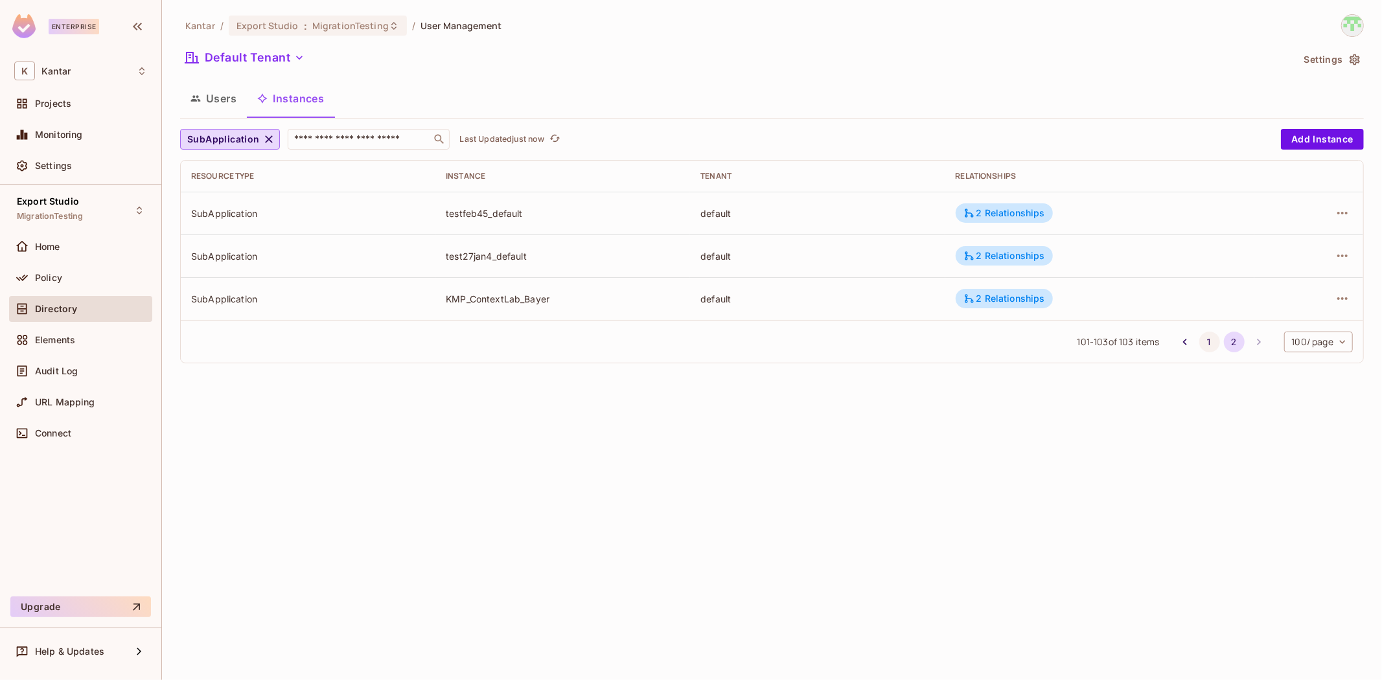
click at [920, 341] on button "1" at bounding box center [1209, 342] width 21 height 21
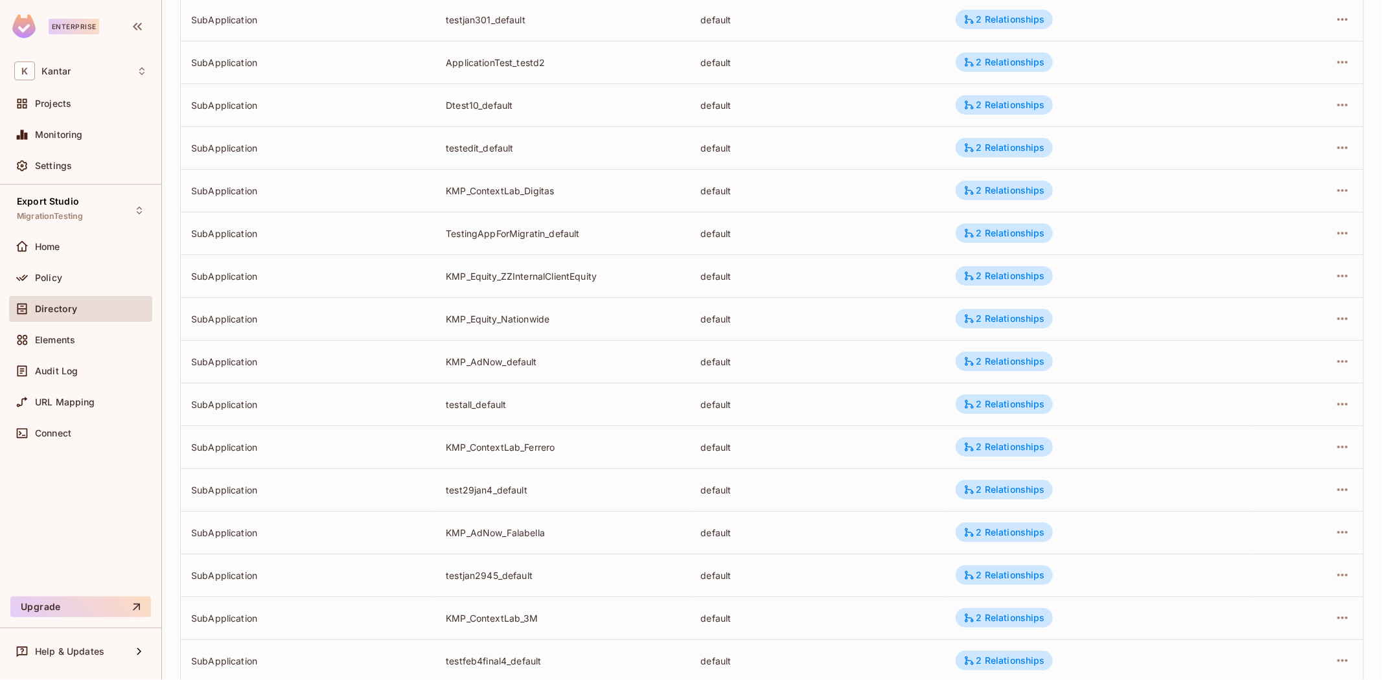
scroll to position [3858, 0]
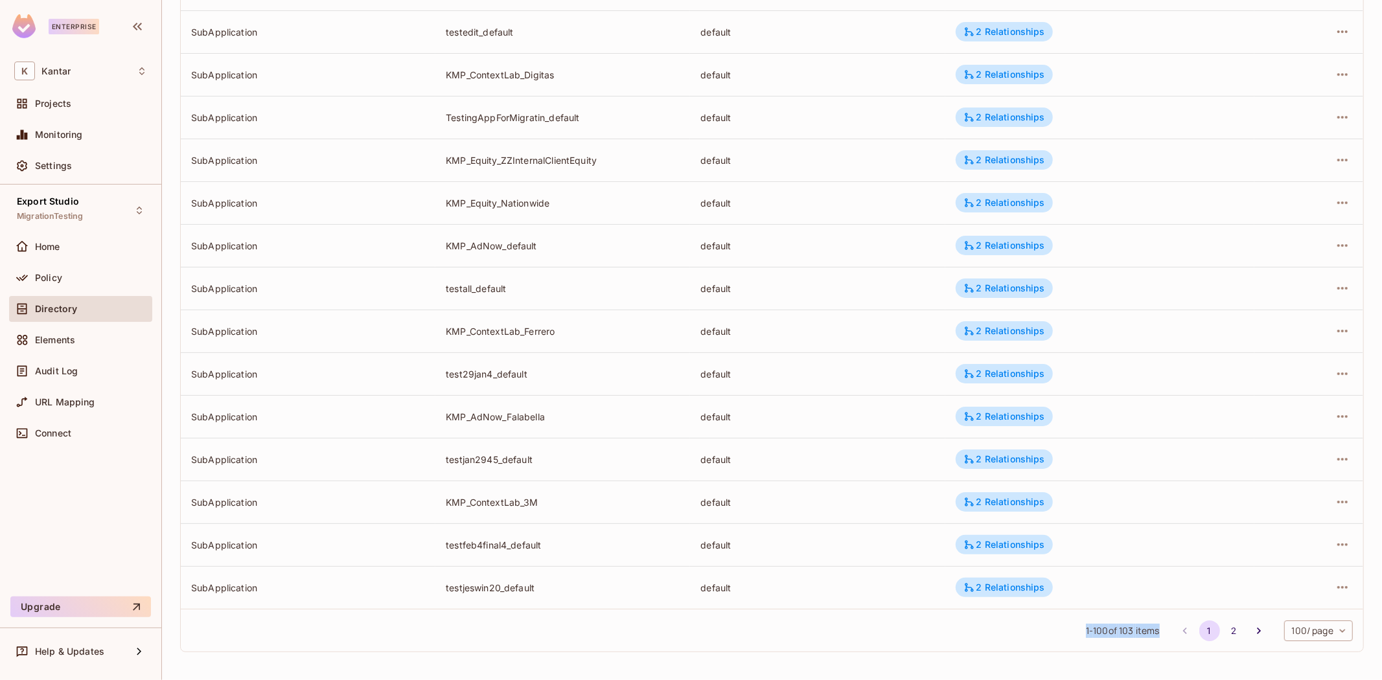
drag, startPoint x: 1064, startPoint y: 625, endPoint x: 1148, endPoint y: 619, distance: 83.8
click at [920, 420] on div "1 - 100 of 103 items 1 2 100 / page *** ​" at bounding box center [772, 630] width 1182 height 43
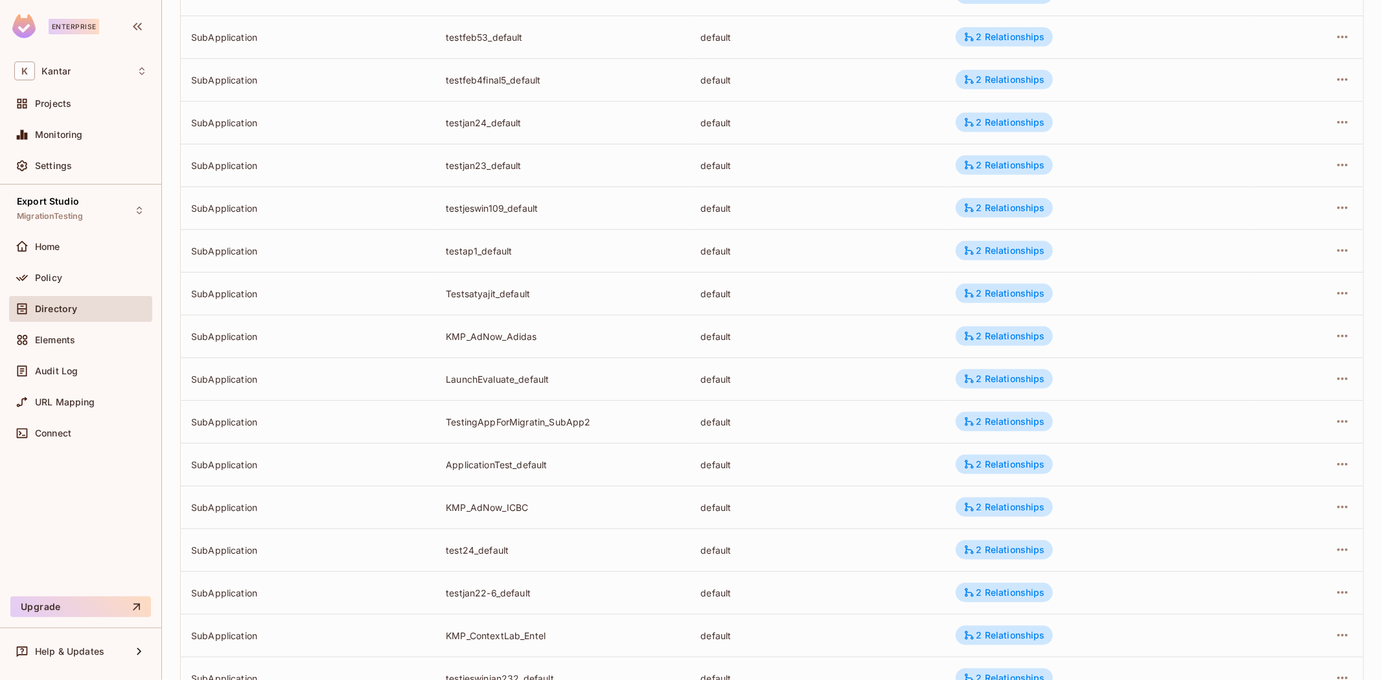
scroll to position [0, 0]
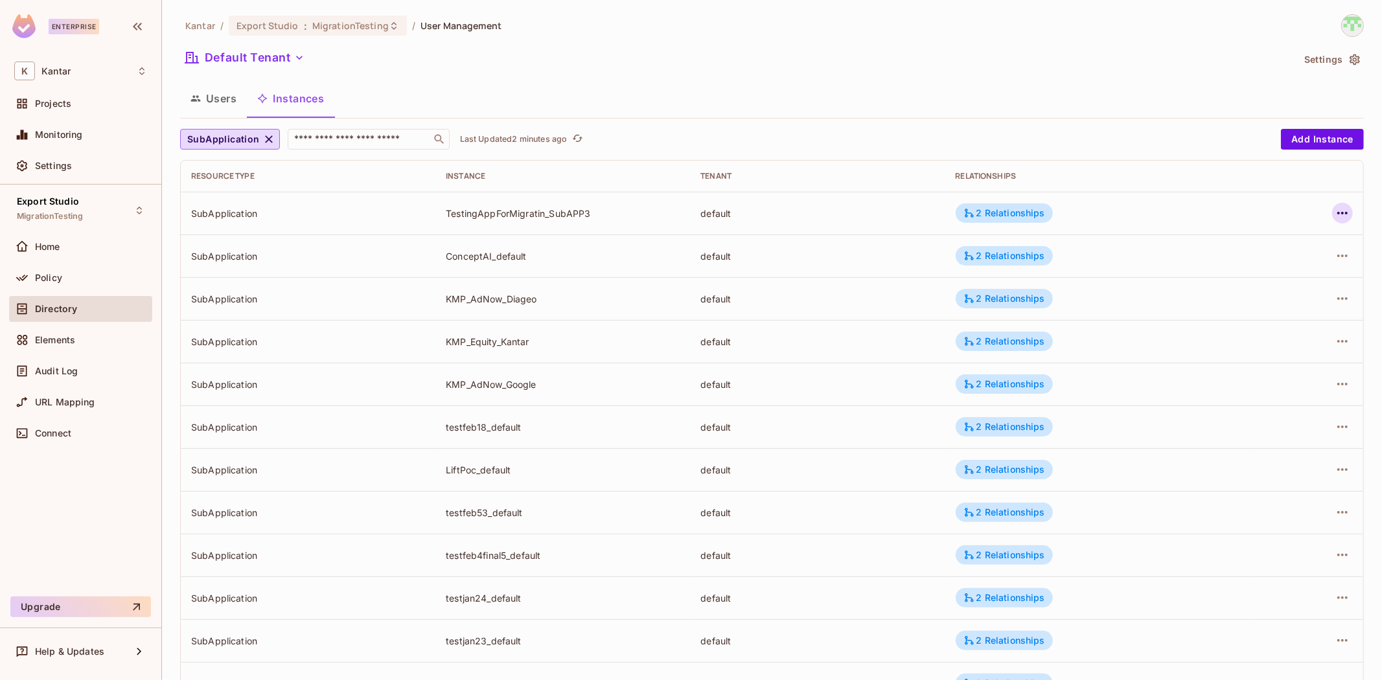
click at [920, 210] on icon "button" at bounding box center [1342, 213] width 16 height 16
click at [920, 246] on div "Edit Resource Instance" at bounding box center [1255, 242] width 101 height 13
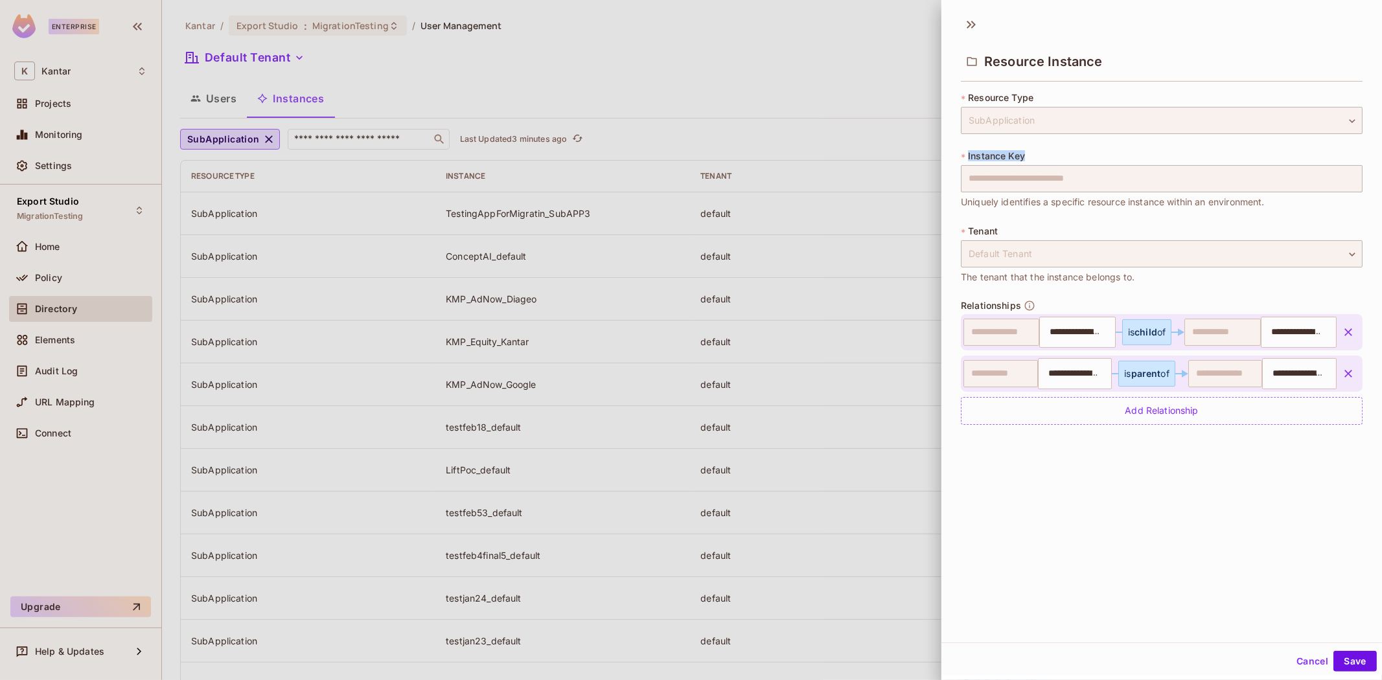
drag, startPoint x: 967, startPoint y: 161, endPoint x: 1052, endPoint y: 163, distance: 84.9
click at [920, 163] on div "**********" at bounding box center [1162, 180] width 402 height 60
drag, startPoint x: 1294, startPoint y: 668, endPoint x: 1018, endPoint y: 499, distance: 323.6
click at [920, 420] on button "Cancel" at bounding box center [1312, 661] width 42 height 21
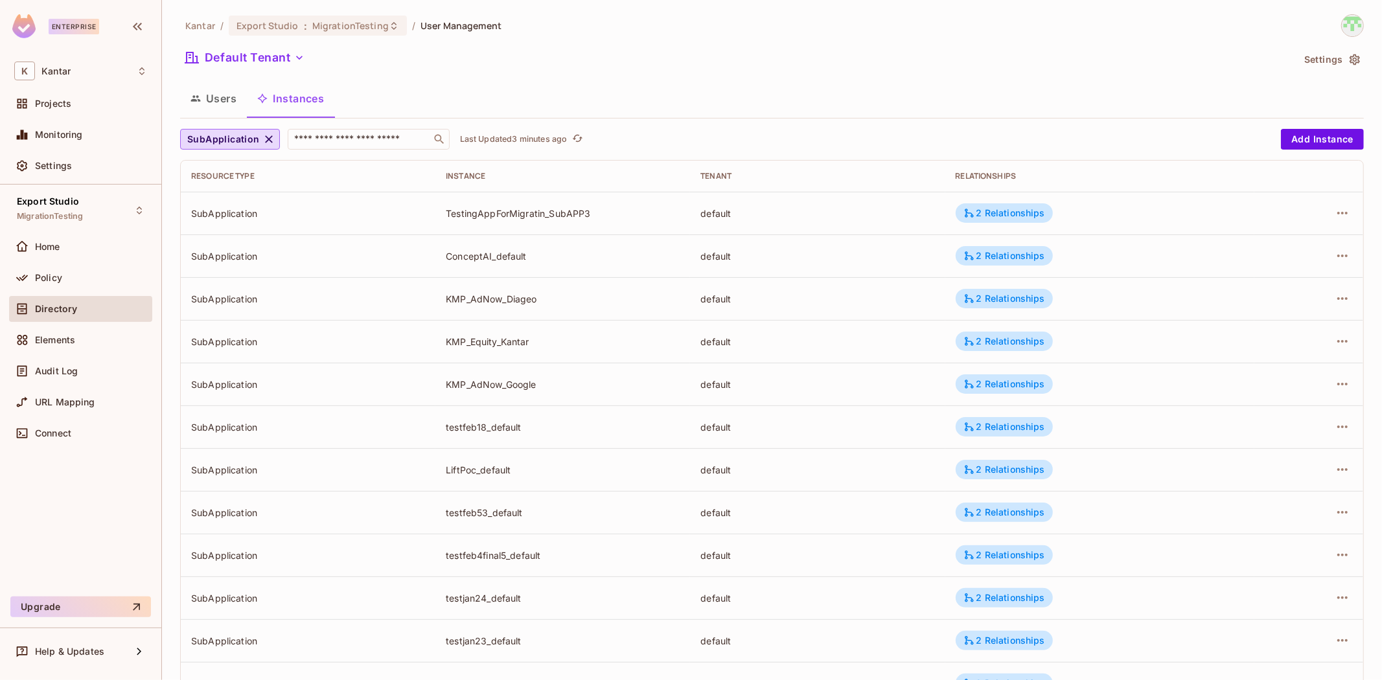
click at [266, 137] on icon "button" at bounding box center [268, 139] width 13 height 13
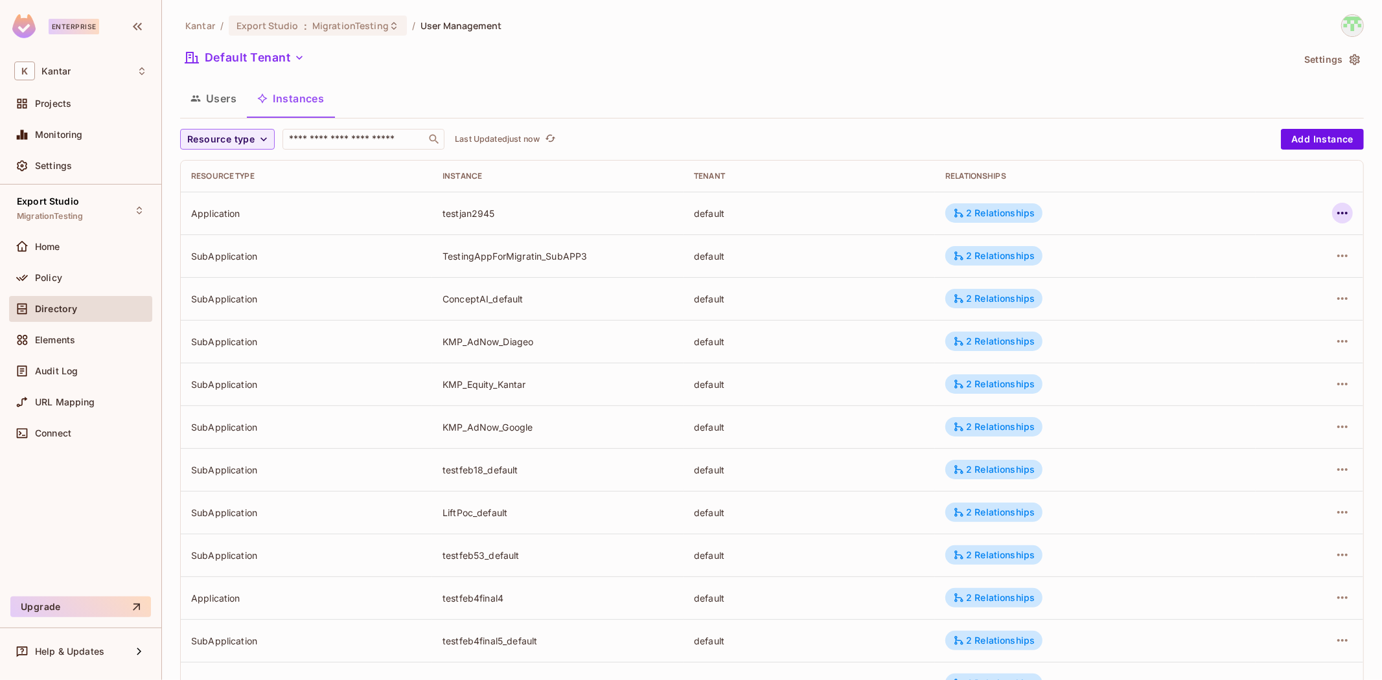
click at [920, 211] on icon "button" at bounding box center [1342, 213] width 16 height 16
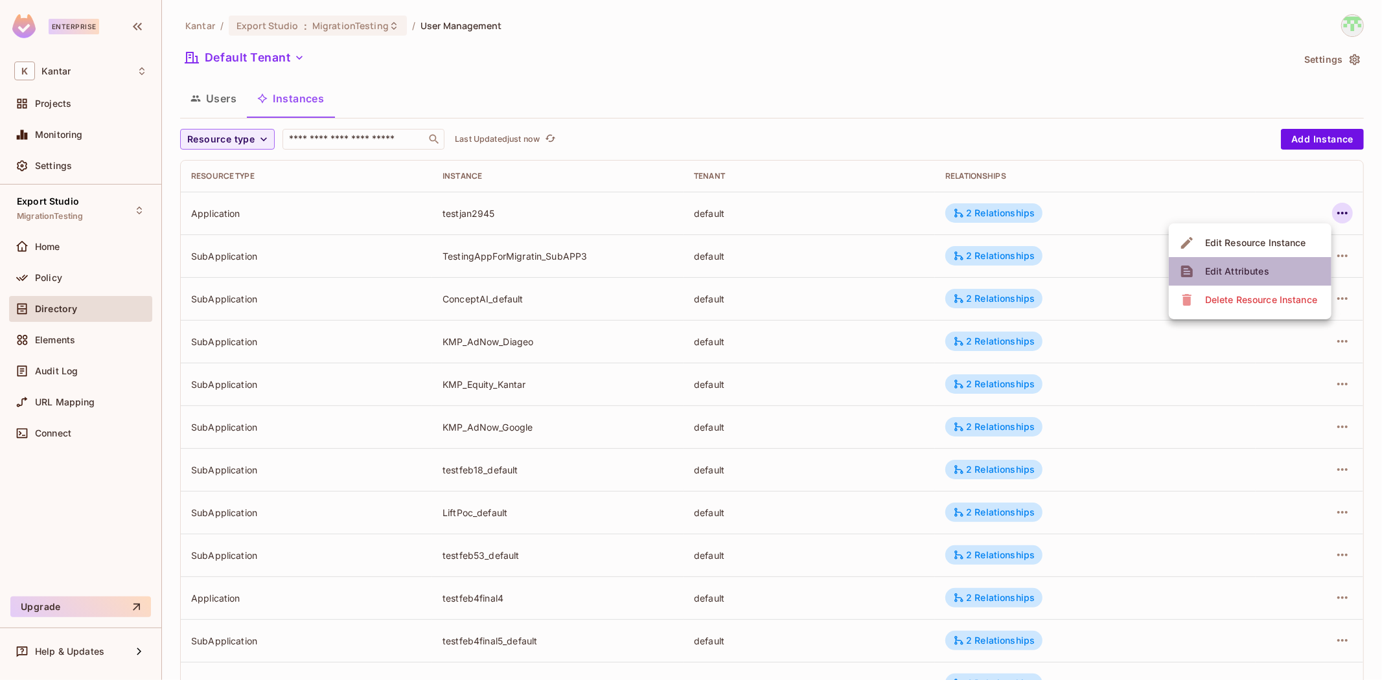
click at [920, 268] on span "Edit Attributes" at bounding box center [1237, 271] width 72 height 21
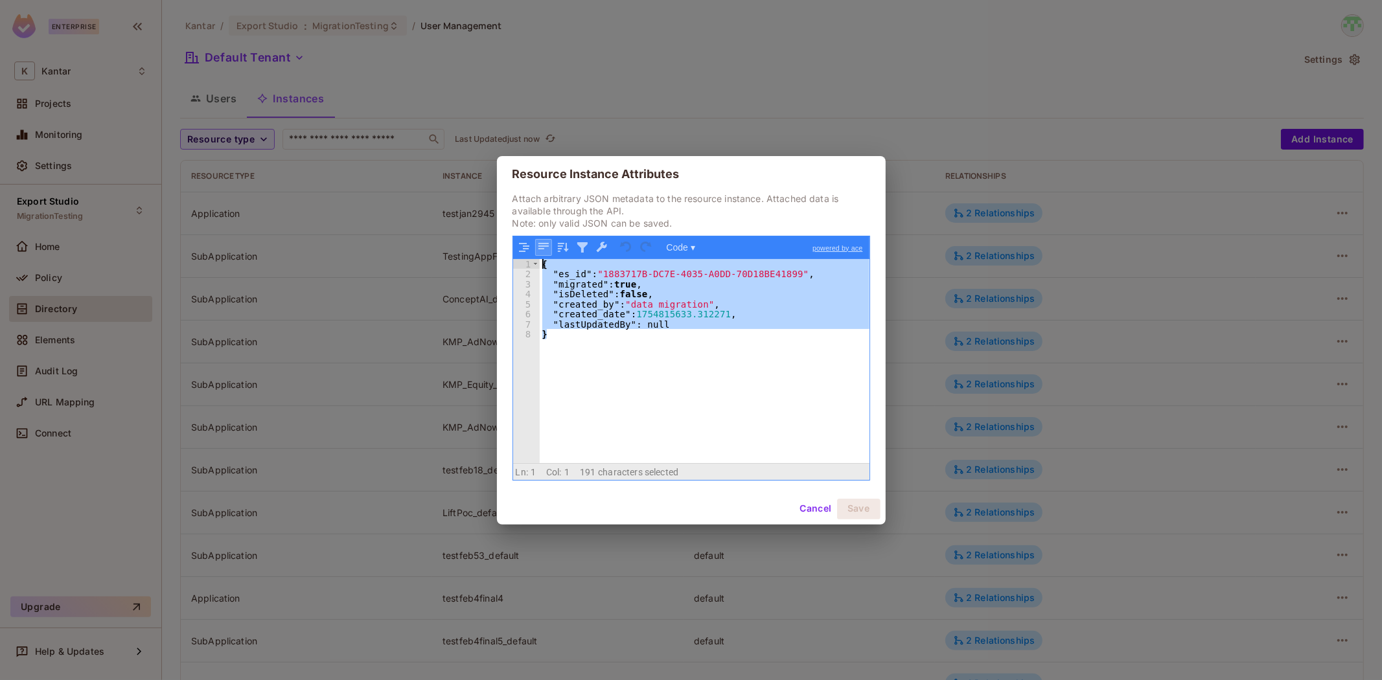
drag, startPoint x: 567, startPoint y: 333, endPoint x: 538, endPoint y: 238, distance: 99.1
click at [538, 238] on div "Code ▾ powered by ace 1 2 3 4 5 6 7 8 { "es_id" : "1883717B-DC7E-4035-A0DD-70D1…" at bounding box center [691, 358] width 358 height 245
click at [755, 420] on div "{ "es_id" : "1883717B-DC7E-4035-A0DD-70D18BE41899" , "migrated" : true , "isDel…" at bounding box center [705, 361] width 330 height 204
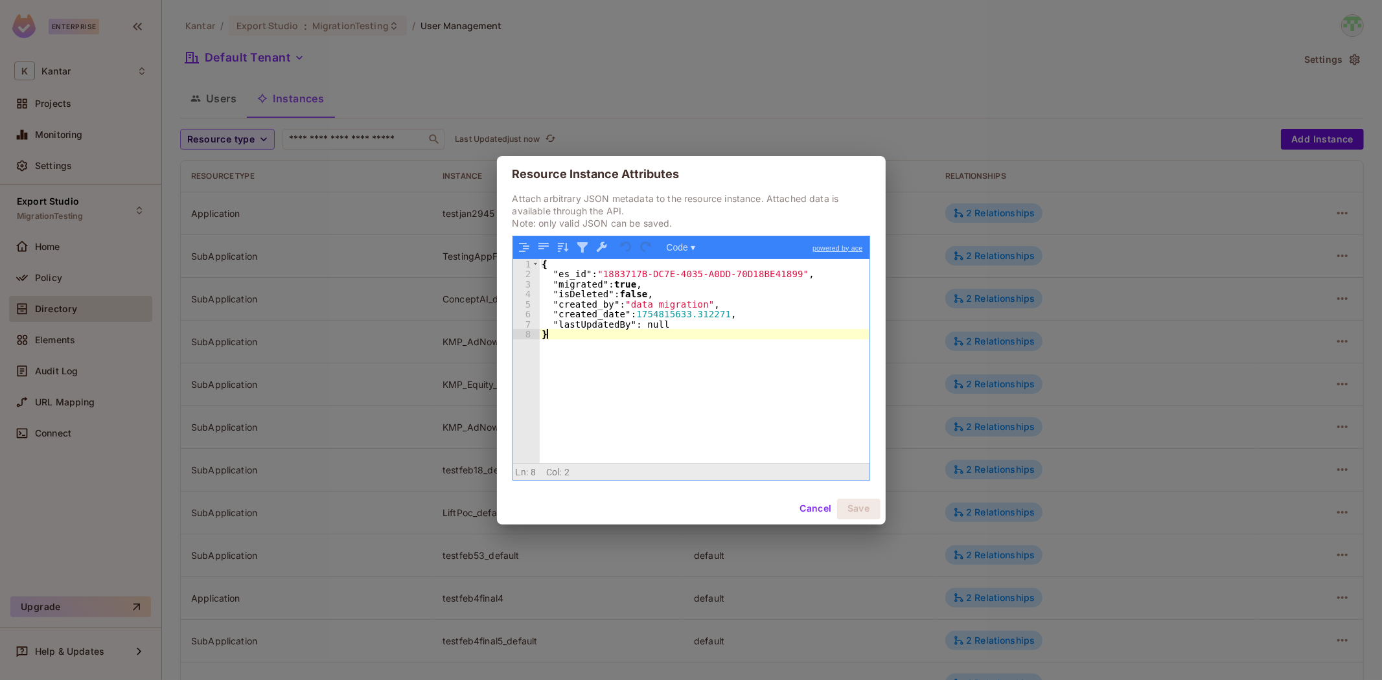
click at [806, 420] on button "Cancel" at bounding box center [815, 509] width 42 height 21
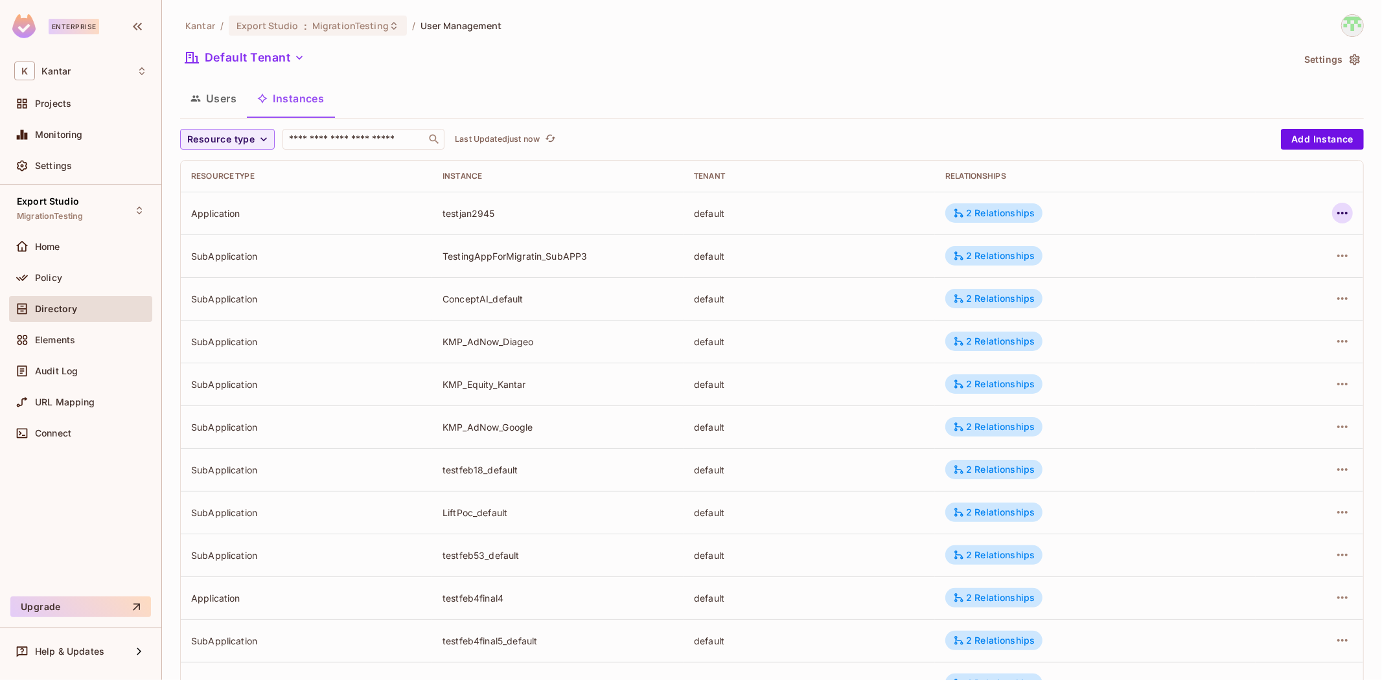
click at [920, 214] on icon "button" at bounding box center [1342, 213] width 16 height 16
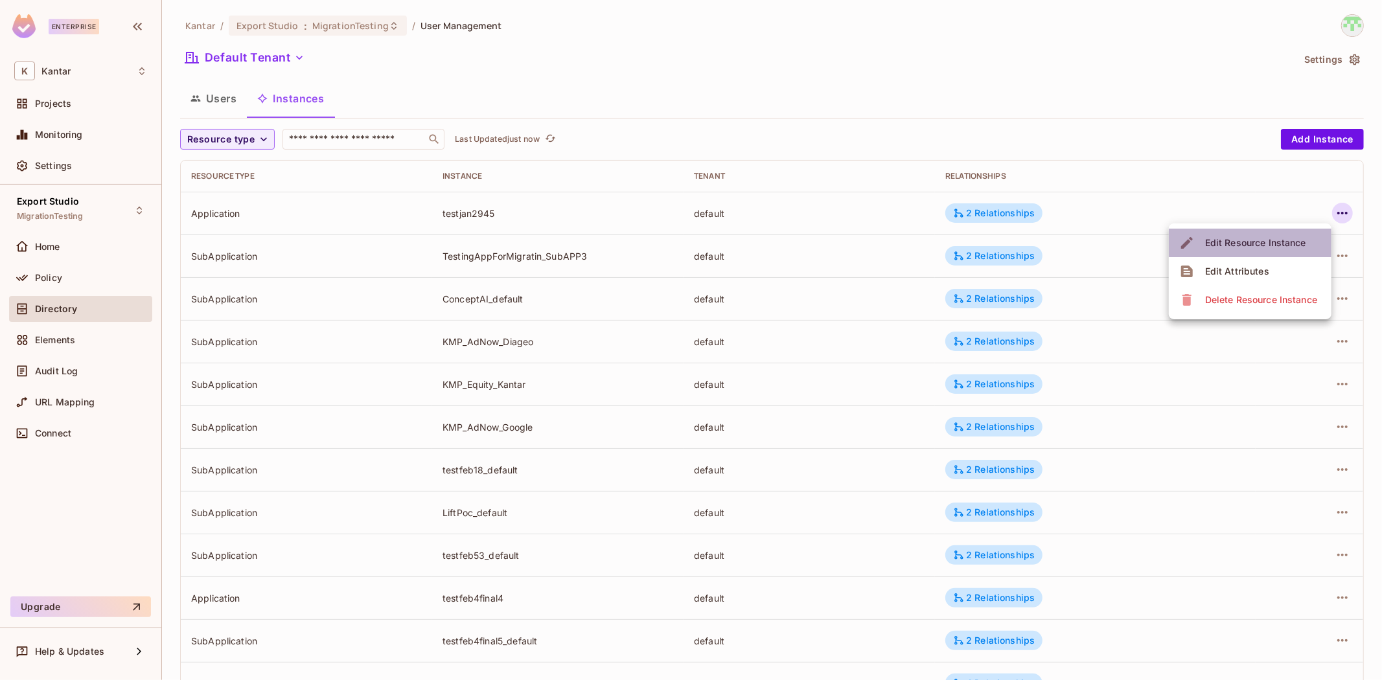
click at [920, 253] on span "Edit Resource Instance" at bounding box center [1255, 243] width 109 height 21
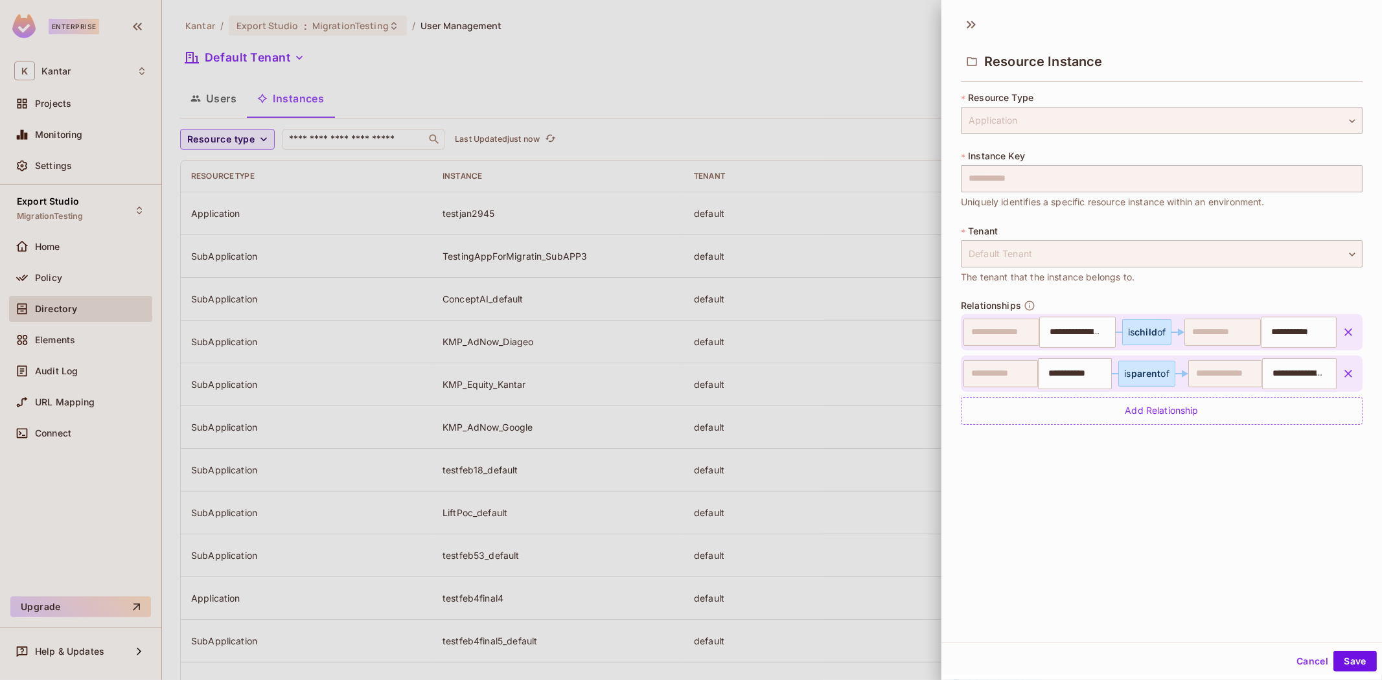
click at [920, 420] on button "Cancel" at bounding box center [1312, 661] width 42 height 21
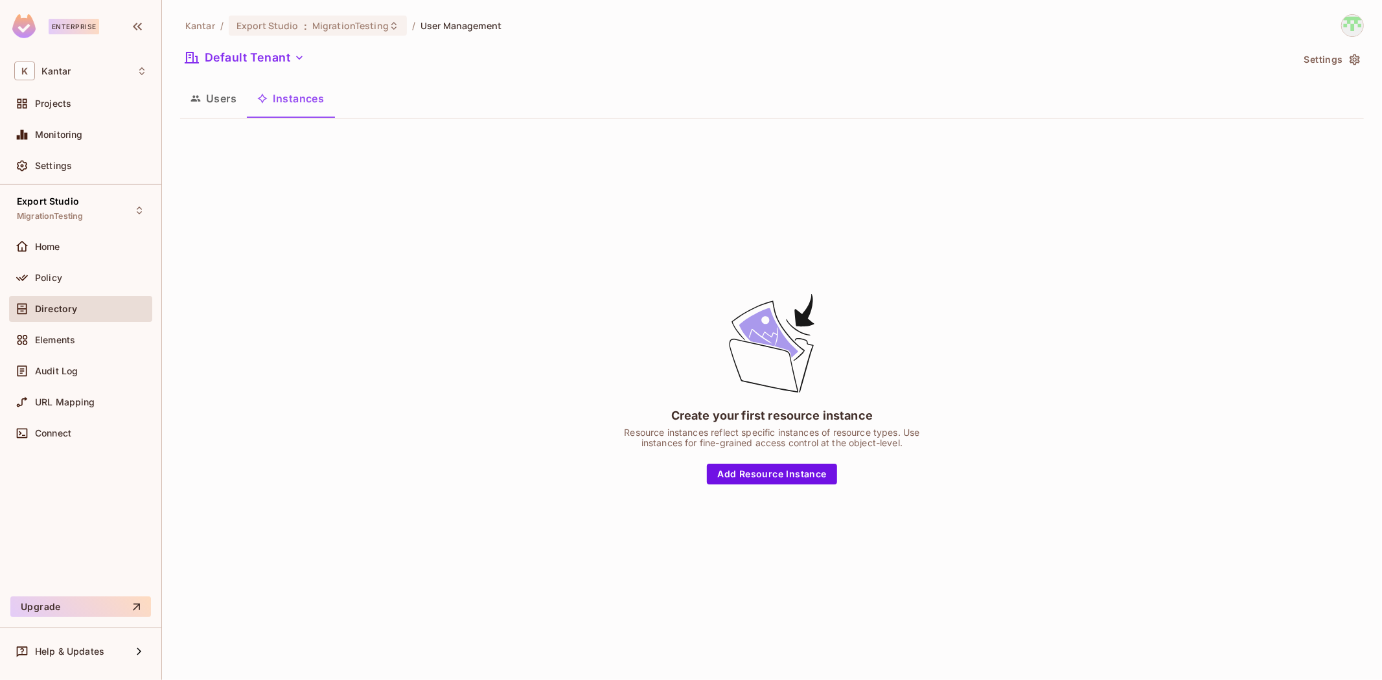
click at [89, 273] on div "Policy" at bounding box center [91, 278] width 112 height 10
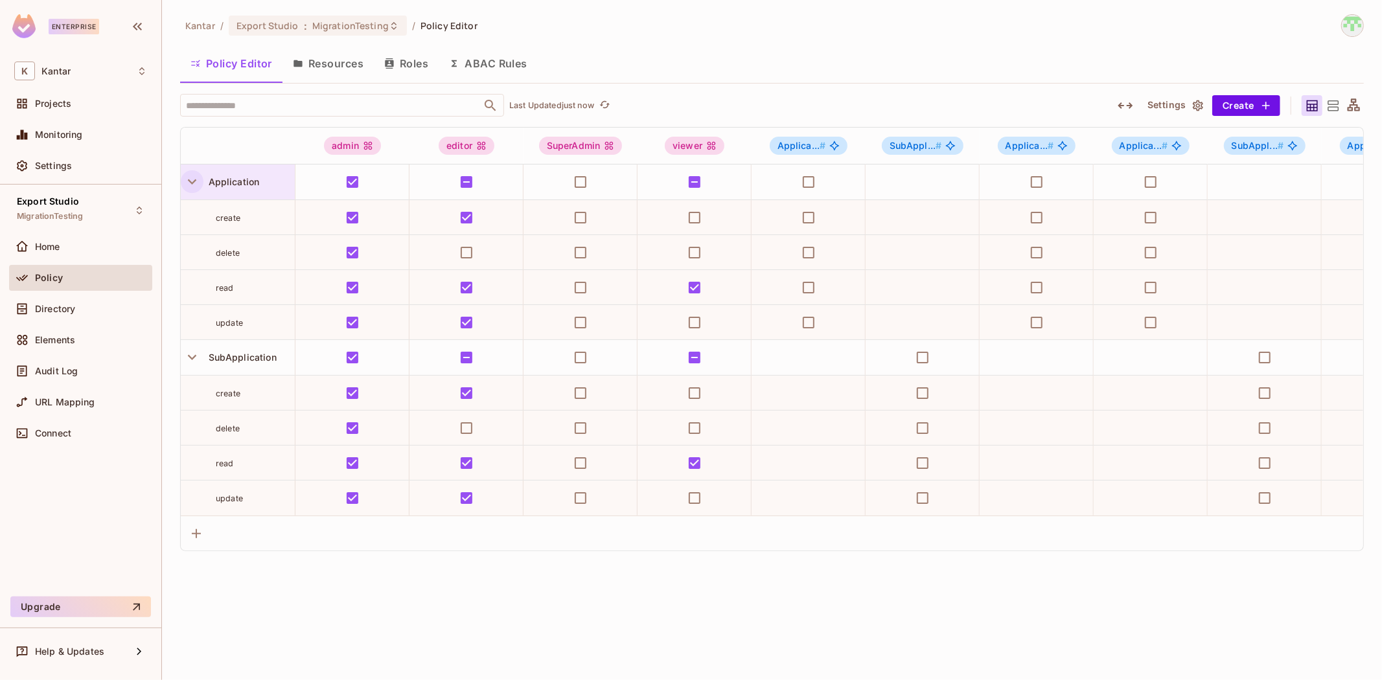
click at [192, 184] on icon "button" at bounding box center [192, 181] width 8 height 5
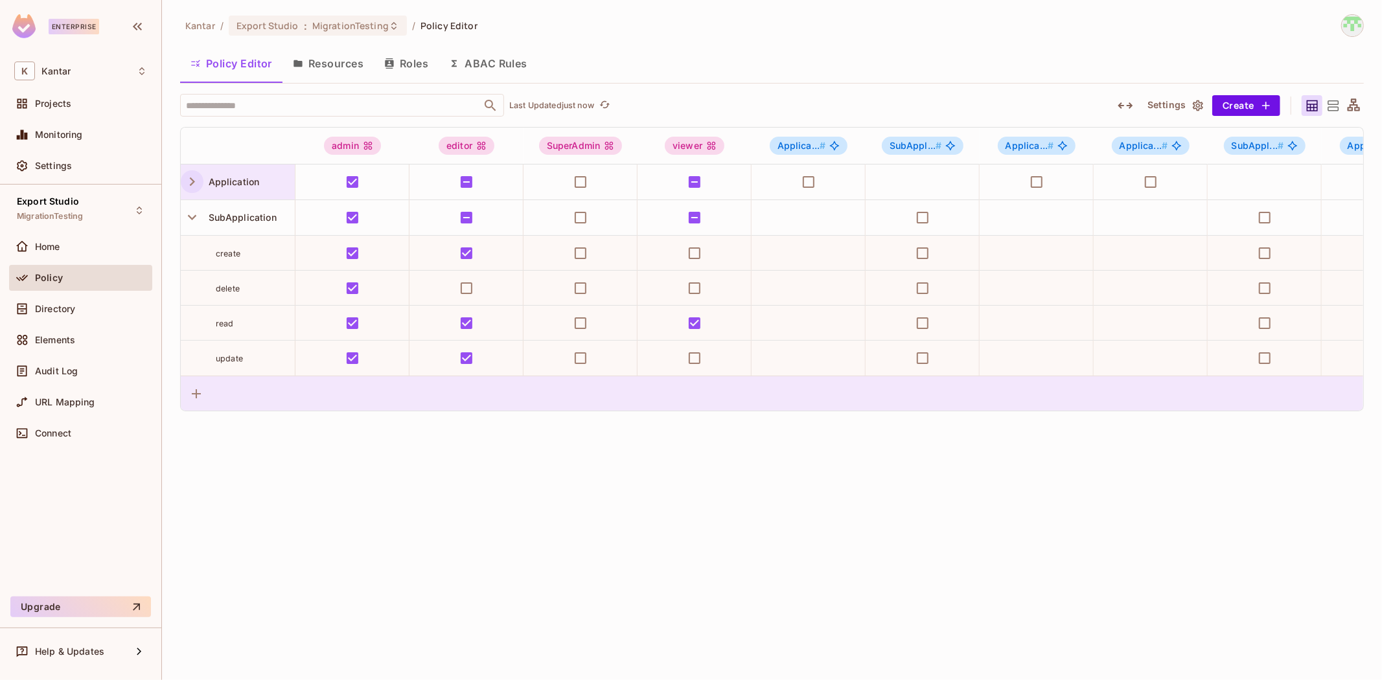
drag, startPoint x: 201, startPoint y: 221, endPoint x: 229, endPoint y: 253, distance: 43.1
click at [199, 221] on button "button" at bounding box center [192, 217] width 23 height 23
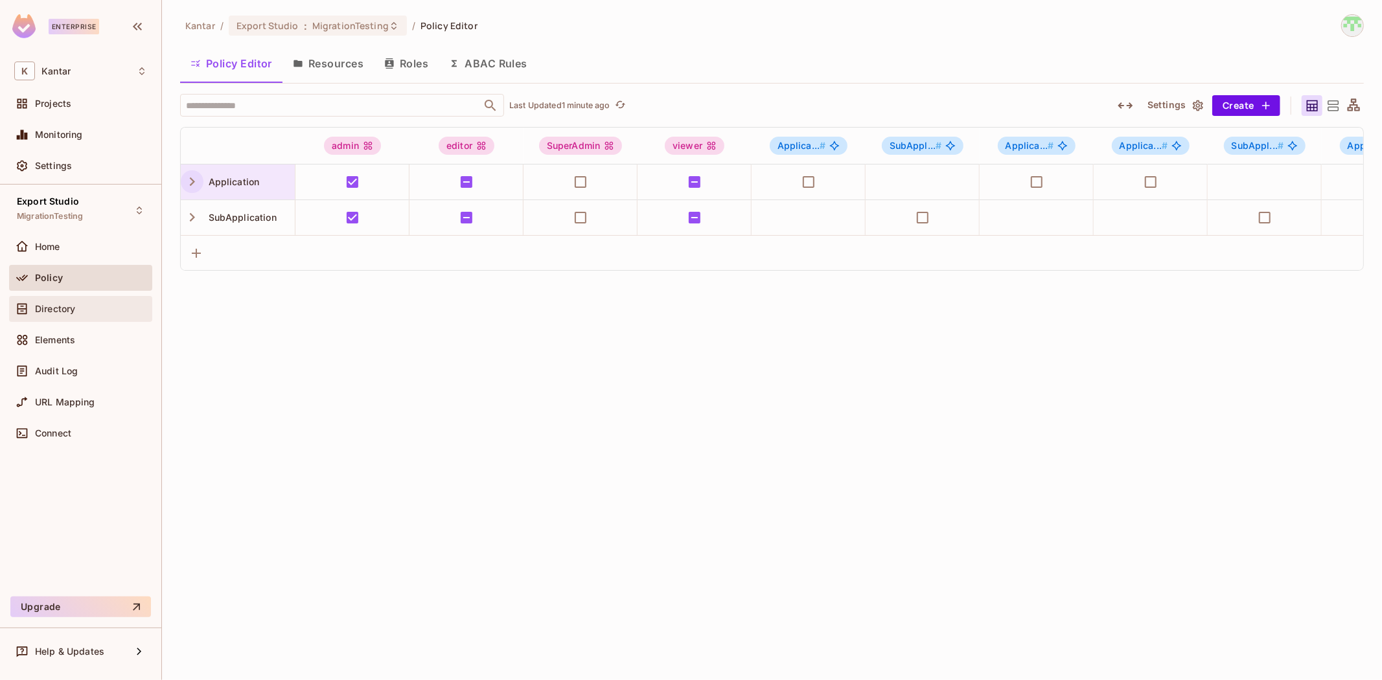
click at [96, 314] on div "Directory" at bounding box center [80, 309] width 133 height 16
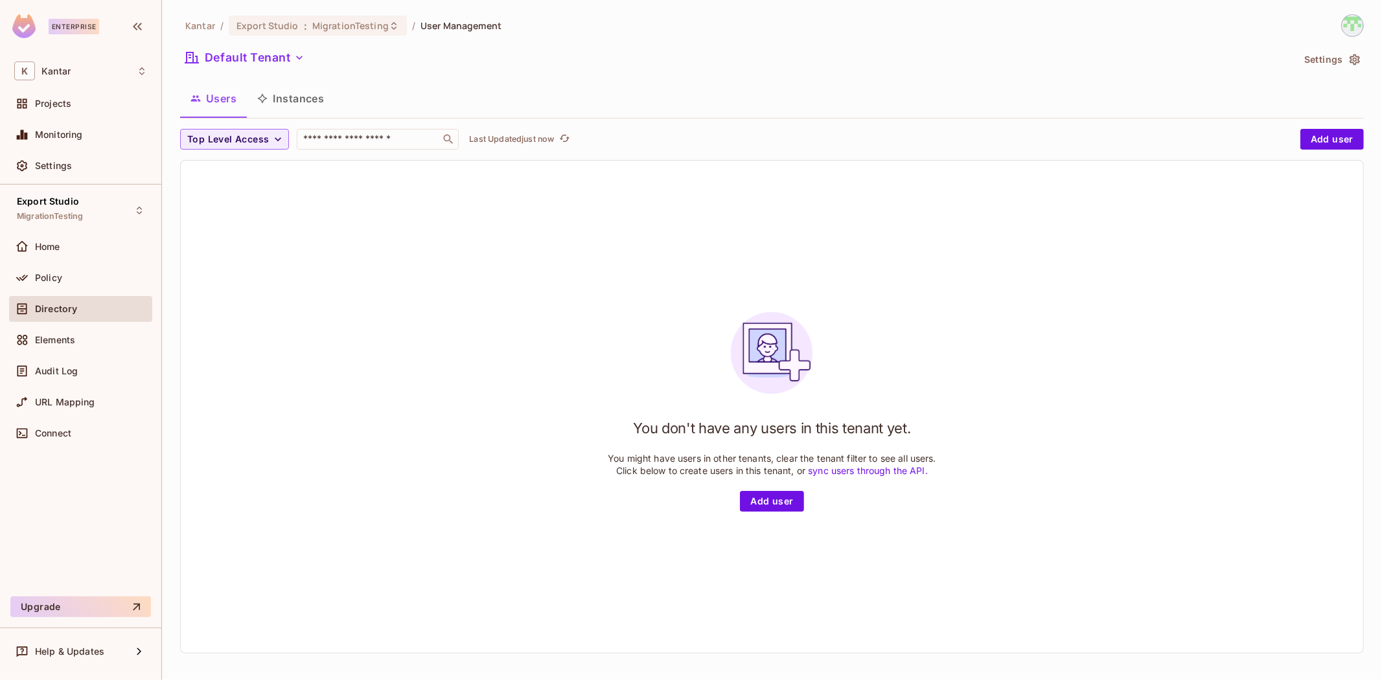
click at [295, 115] on div "Users Instances" at bounding box center [771, 100] width 1183 height 36
click at [295, 106] on button "Instances" at bounding box center [290, 98] width 87 height 32
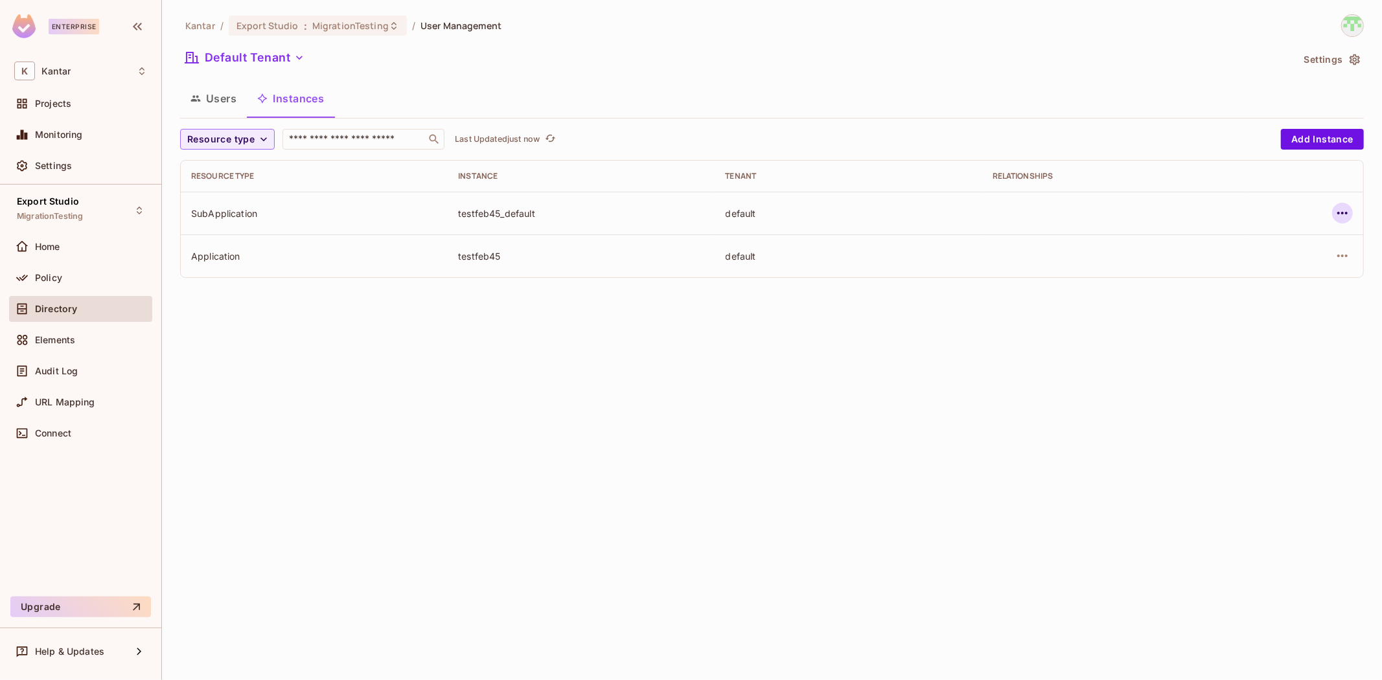
click at [1337, 210] on icon "button" at bounding box center [1342, 213] width 16 height 16
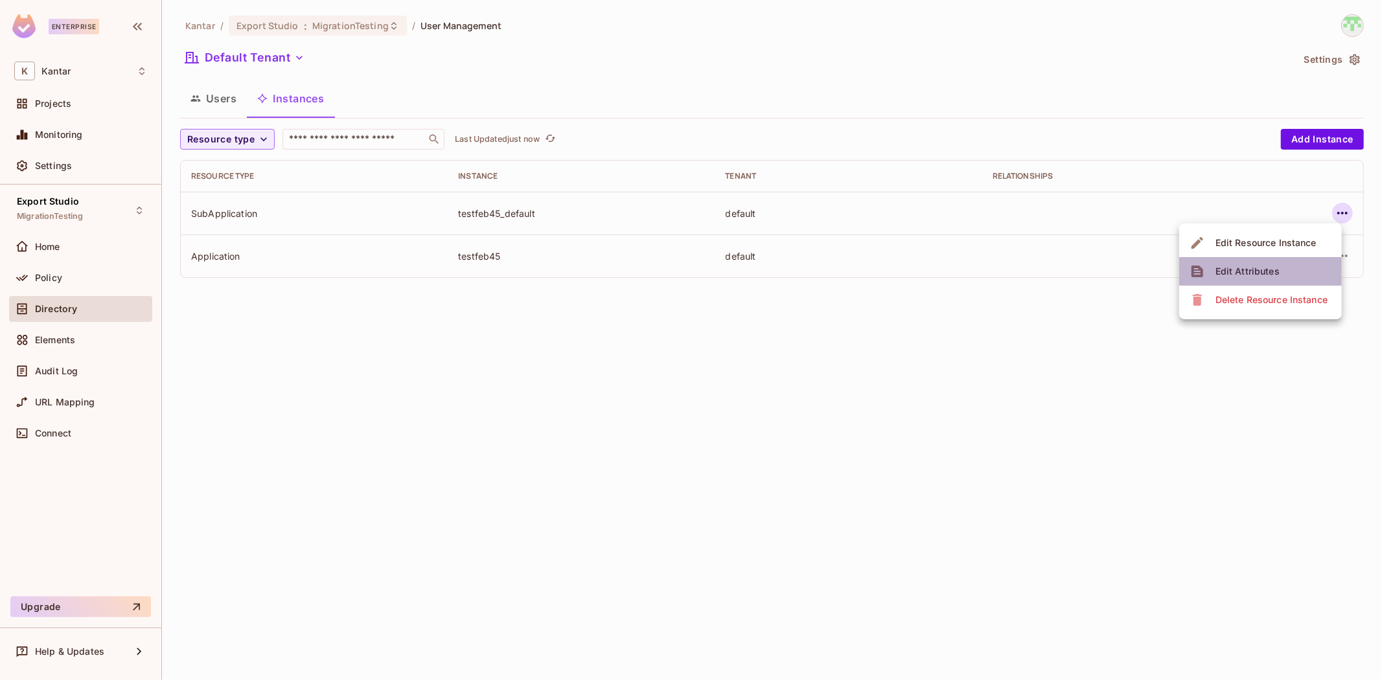
click at [1293, 268] on li "Edit Attributes" at bounding box center [1260, 271] width 163 height 28
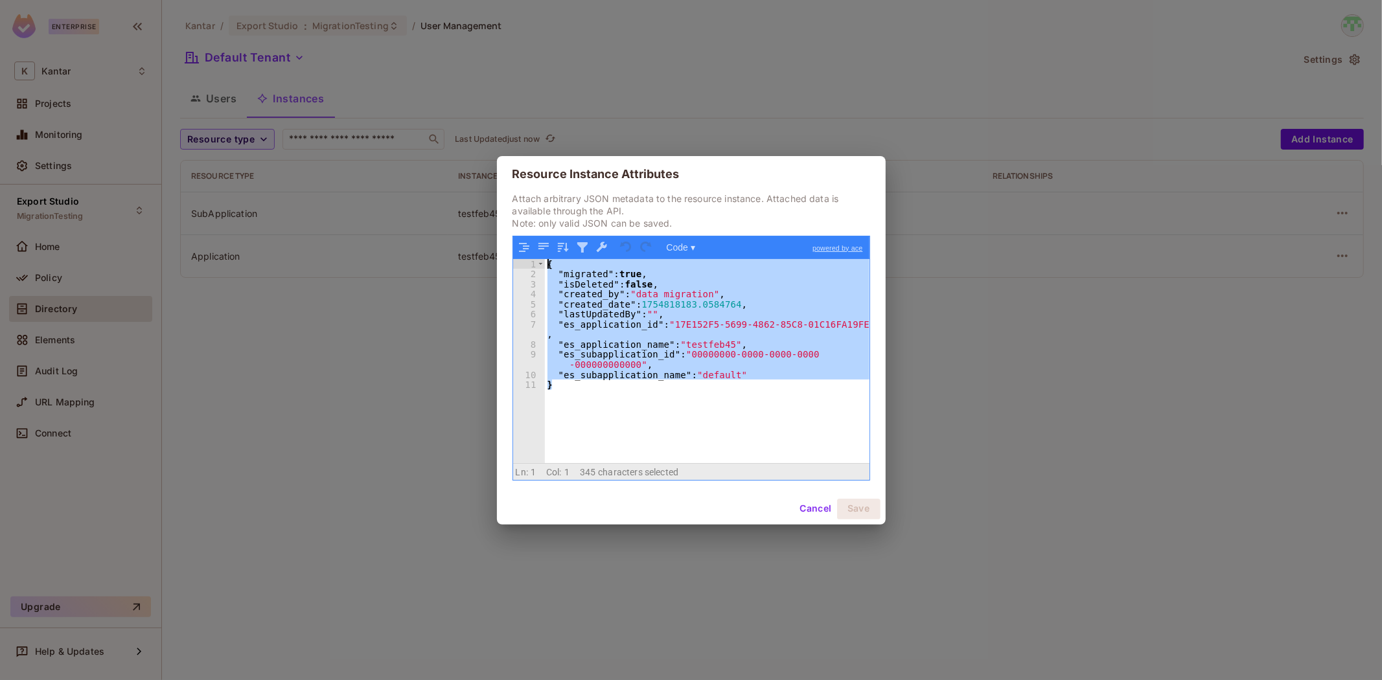
drag, startPoint x: 704, startPoint y: 426, endPoint x: 526, endPoint y: 256, distance: 245.6
click at [525, 254] on div "Code ▾ powered by ace 1 2 3 4 5 6 7 8 9 10 11 { "migrated" : true , "isDeleted"…" at bounding box center [691, 358] width 358 height 245
click at [815, 508] on button "Cancel" at bounding box center [815, 509] width 42 height 21
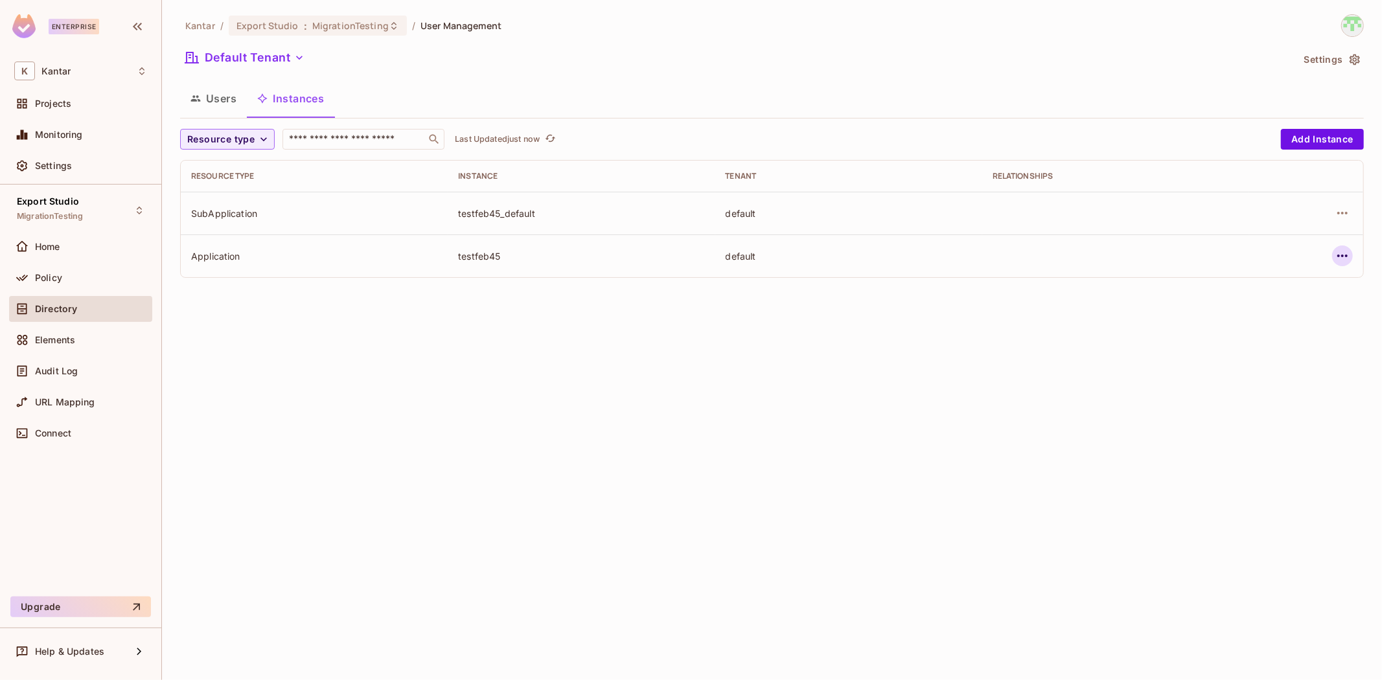
click at [1349, 255] on icon "button" at bounding box center [1342, 256] width 16 height 16
click at [1266, 321] on div "Edit Attributes" at bounding box center [1247, 314] width 64 height 13
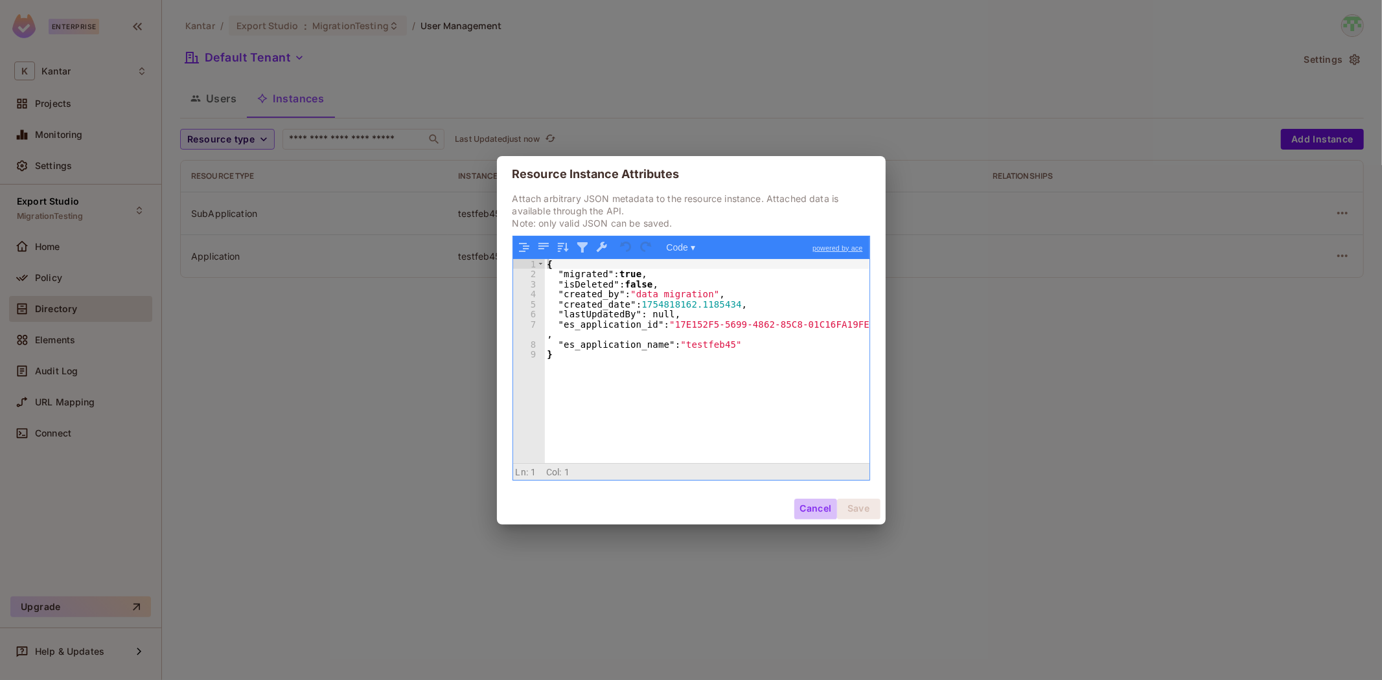
click at [810, 514] on button "Cancel" at bounding box center [815, 509] width 42 height 21
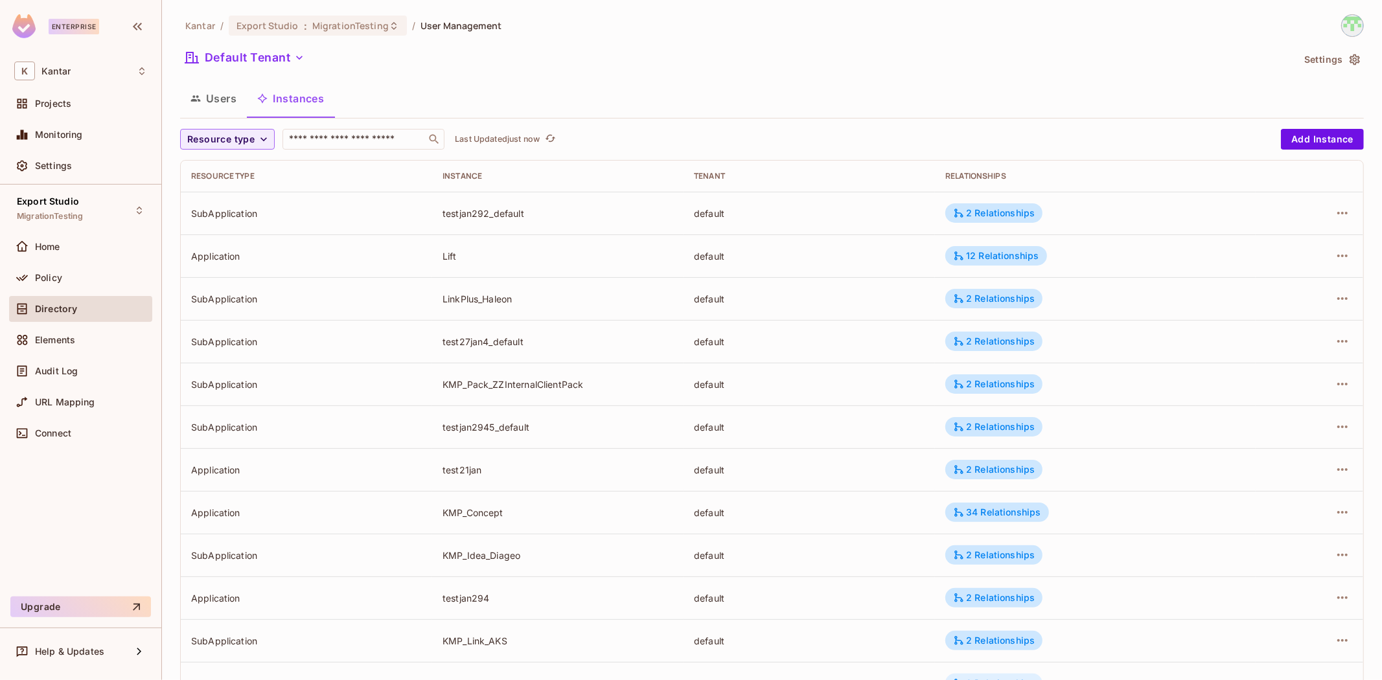
scroll to position [225, 0]
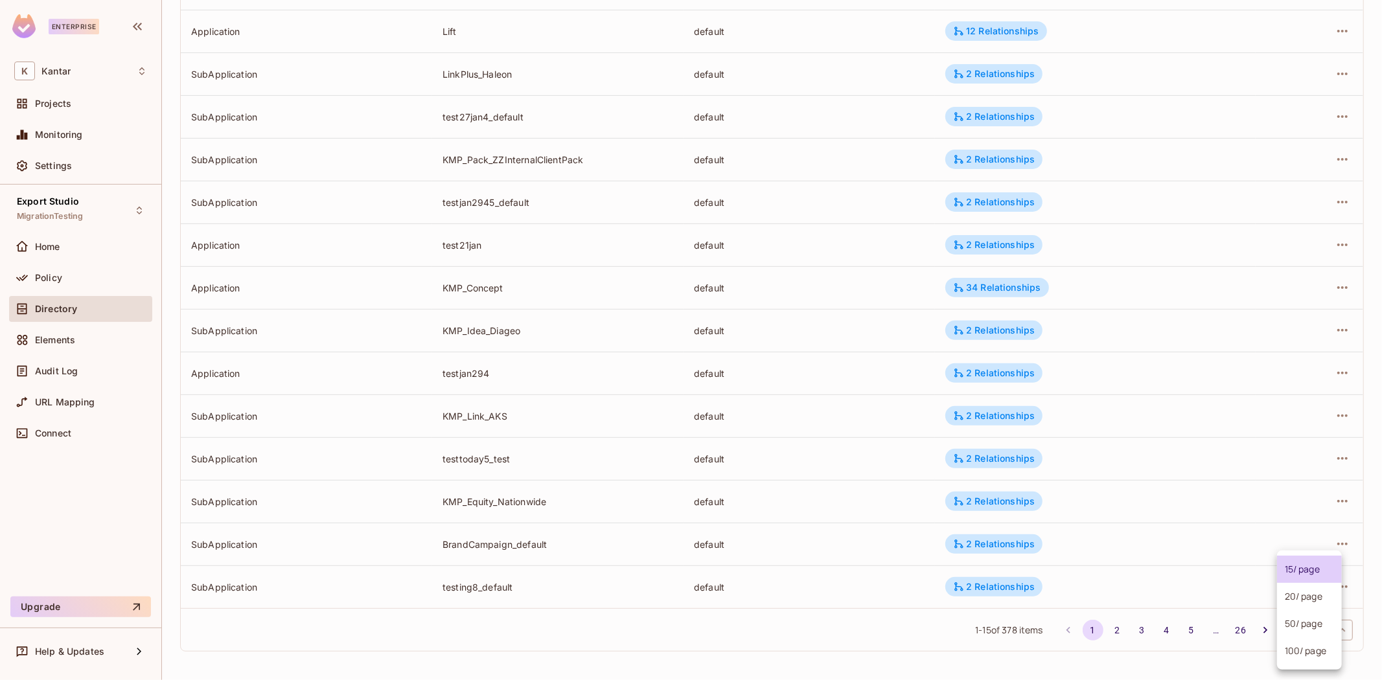
click at [1310, 624] on body "Enterprise K Kantar Projects Monitoring Settings Export Studio MigrationTesting…" at bounding box center [691, 340] width 1382 height 680
click at [1304, 661] on li "100 / page" at bounding box center [1309, 650] width 65 height 27
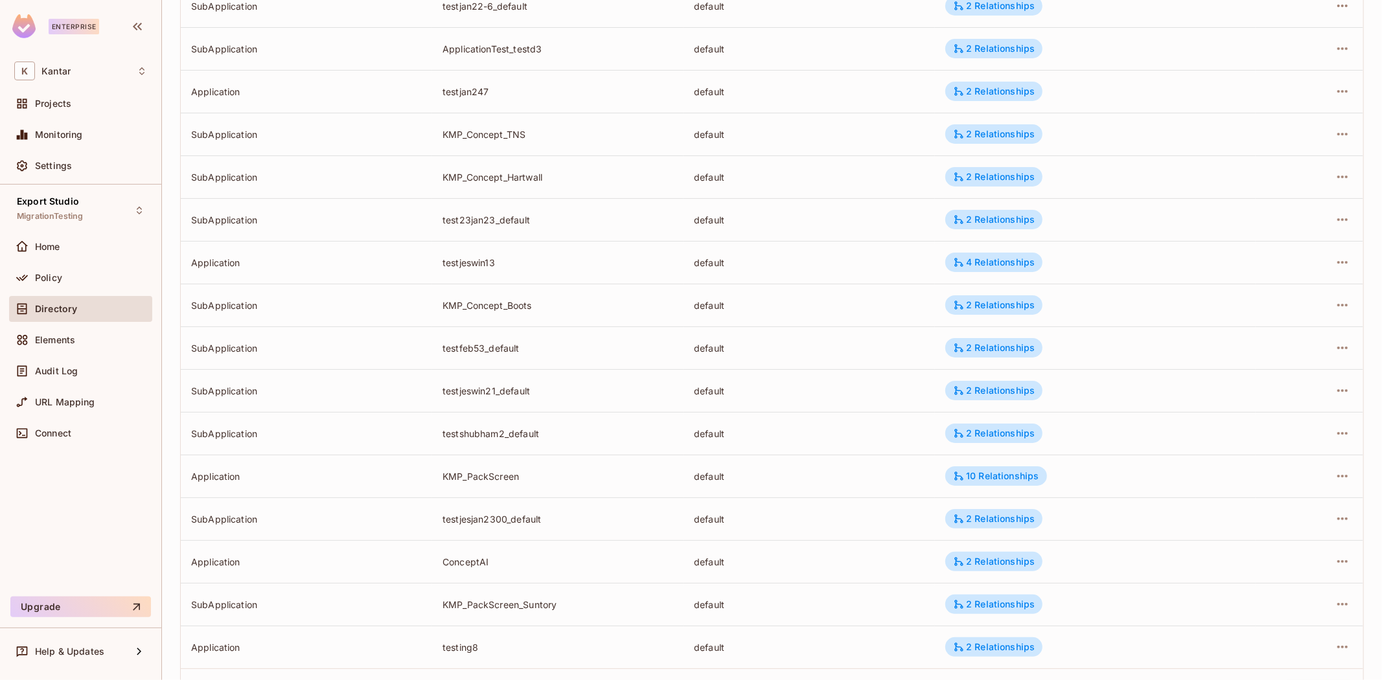
scroll to position [3858, 0]
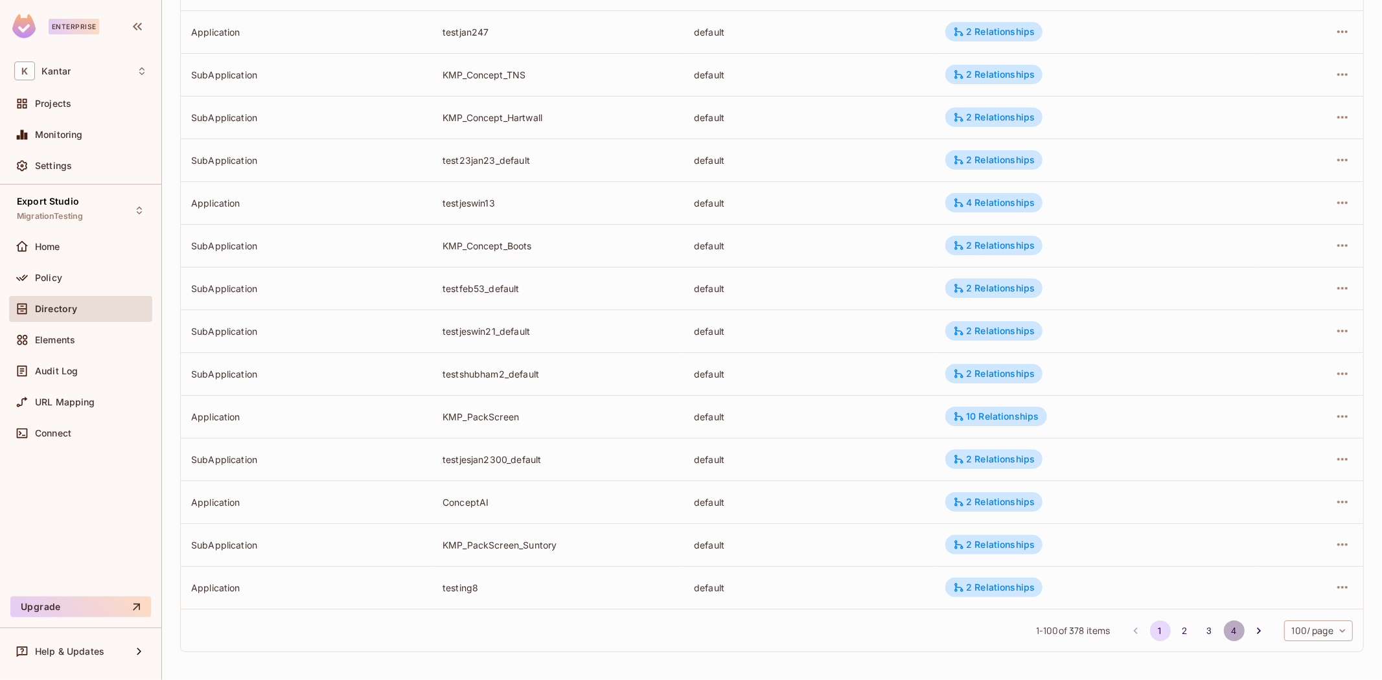
click at [1223, 628] on button "4" at bounding box center [1233, 630] width 21 height 21
click at [1334, 201] on icon "button" at bounding box center [1342, 204] width 16 height 16
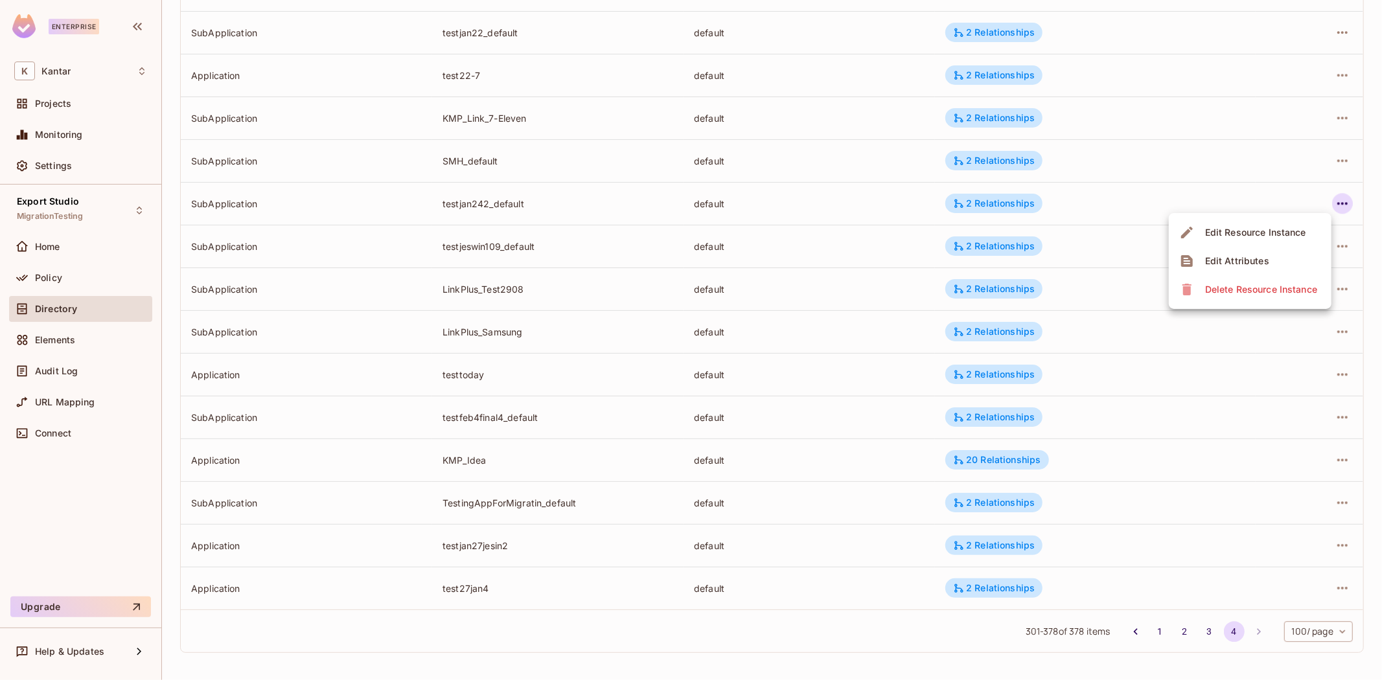
click at [1296, 256] on li "Edit Attributes" at bounding box center [1249, 261] width 163 height 28
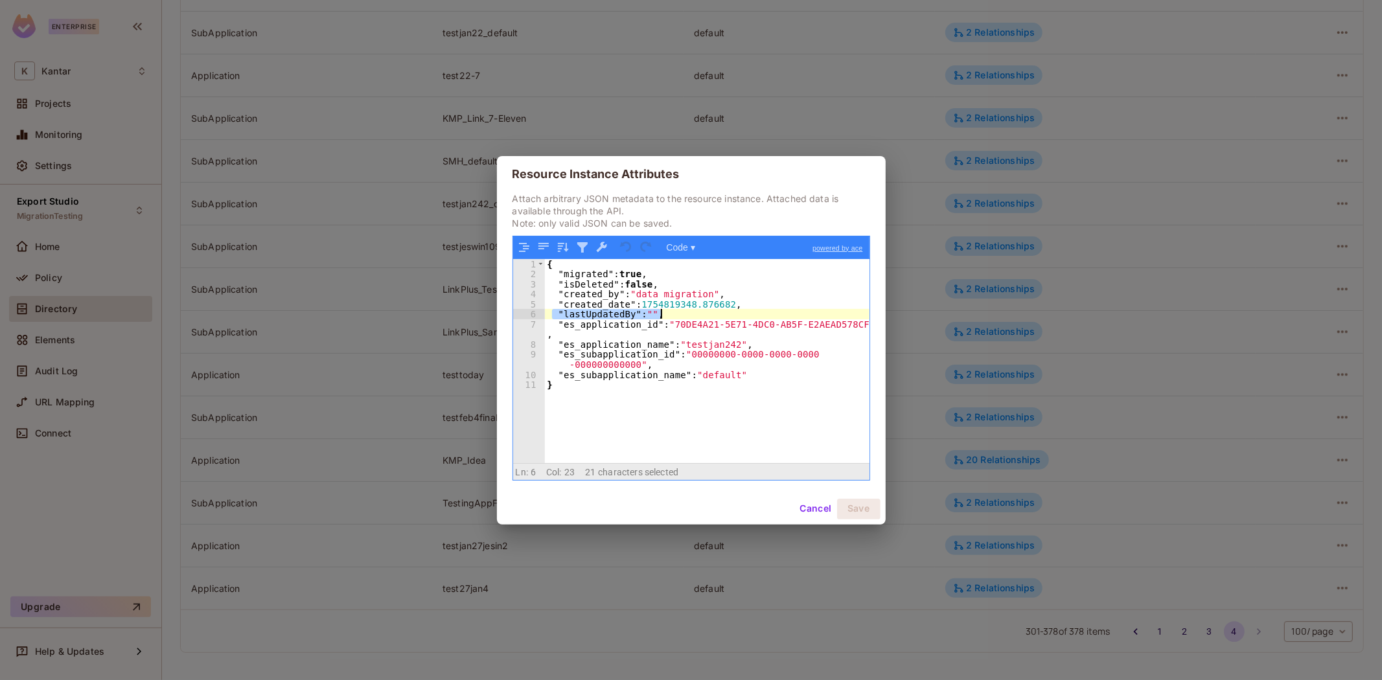
drag, startPoint x: 577, startPoint y: 315, endPoint x: 724, endPoint y: 314, distance: 147.0
click at [724, 314] on div "{ "migrated" : true , "isDeleted" : false , "created_by" : "data migration" , "…" at bounding box center [707, 371] width 324 height 224
click at [814, 507] on button "Cancel" at bounding box center [815, 509] width 42 height 21
